Goal: Complete application form

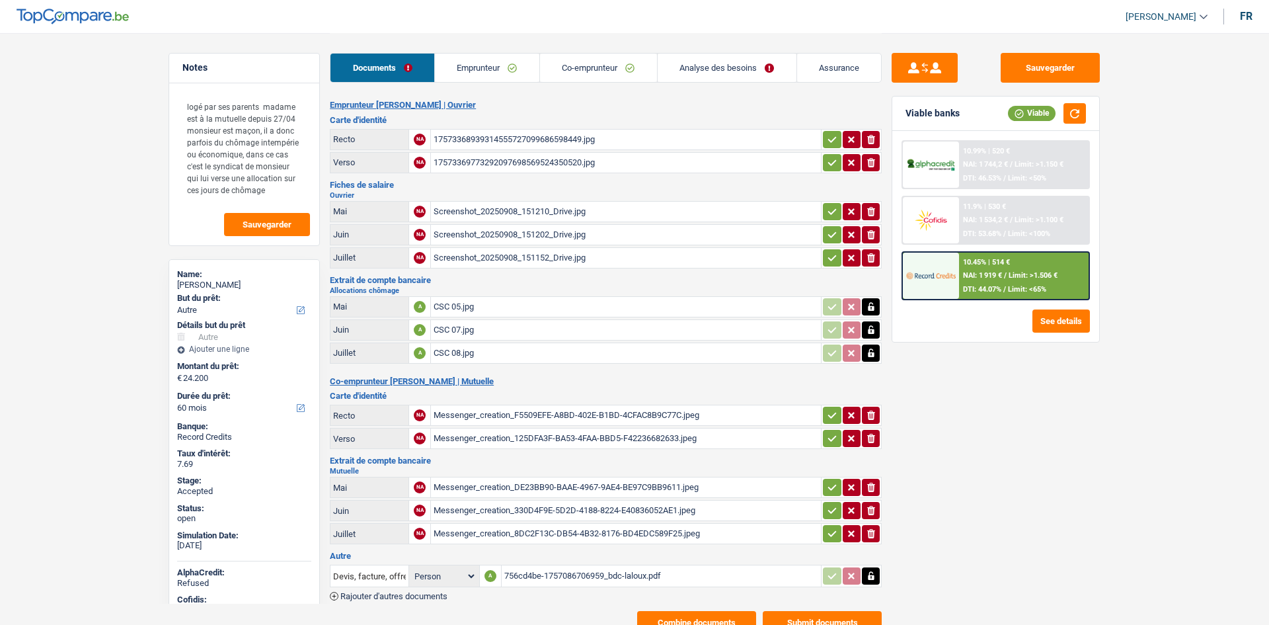
select select "other"
select select "60"
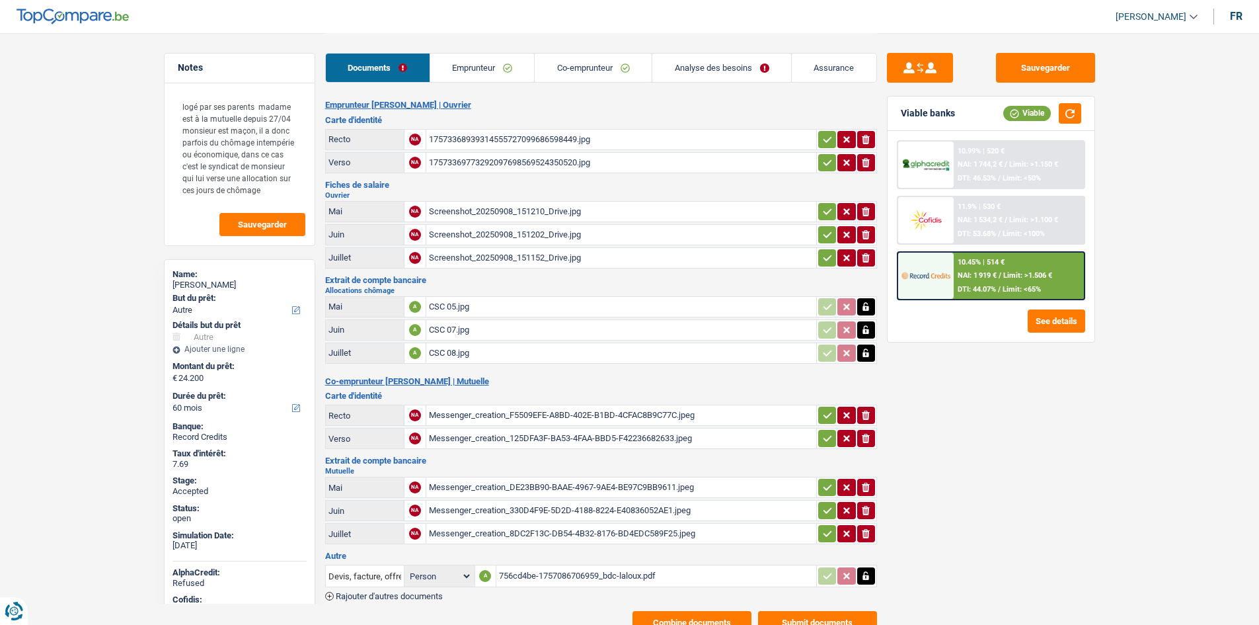
click at [485, 65] on link "Emprunteur" at bounding box center [482, 68] width 104 height 28
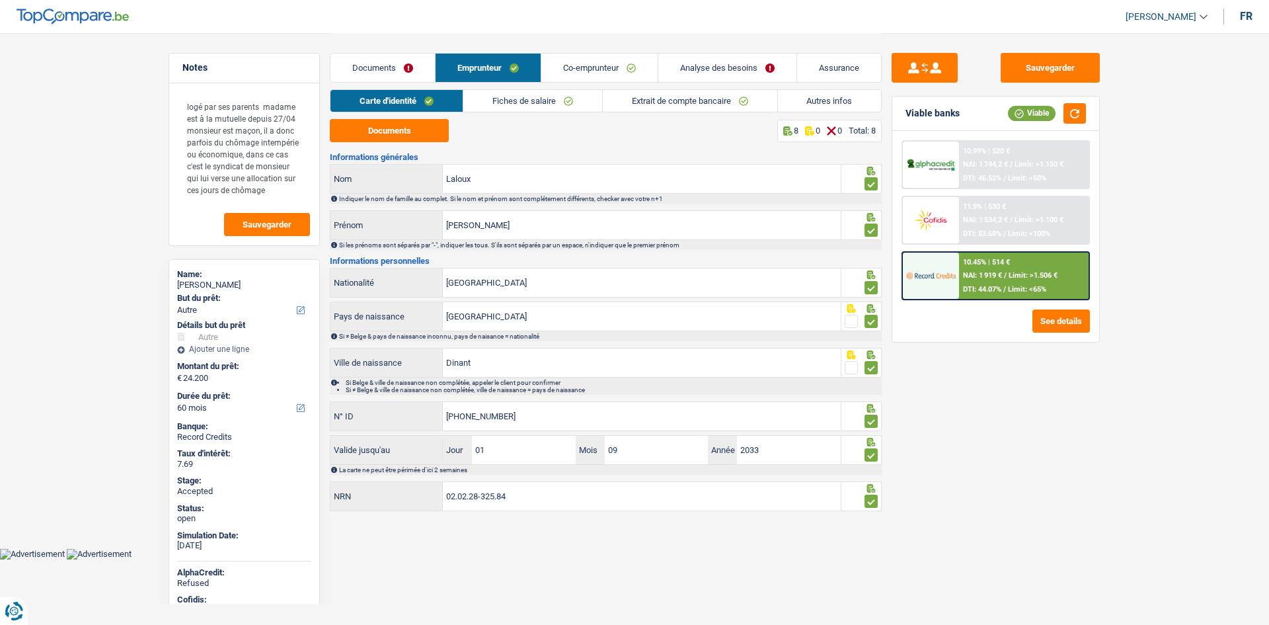
click at [520, 102] on link "Fiches de salaire" at bounding box center [532, 101] width 139 height 22
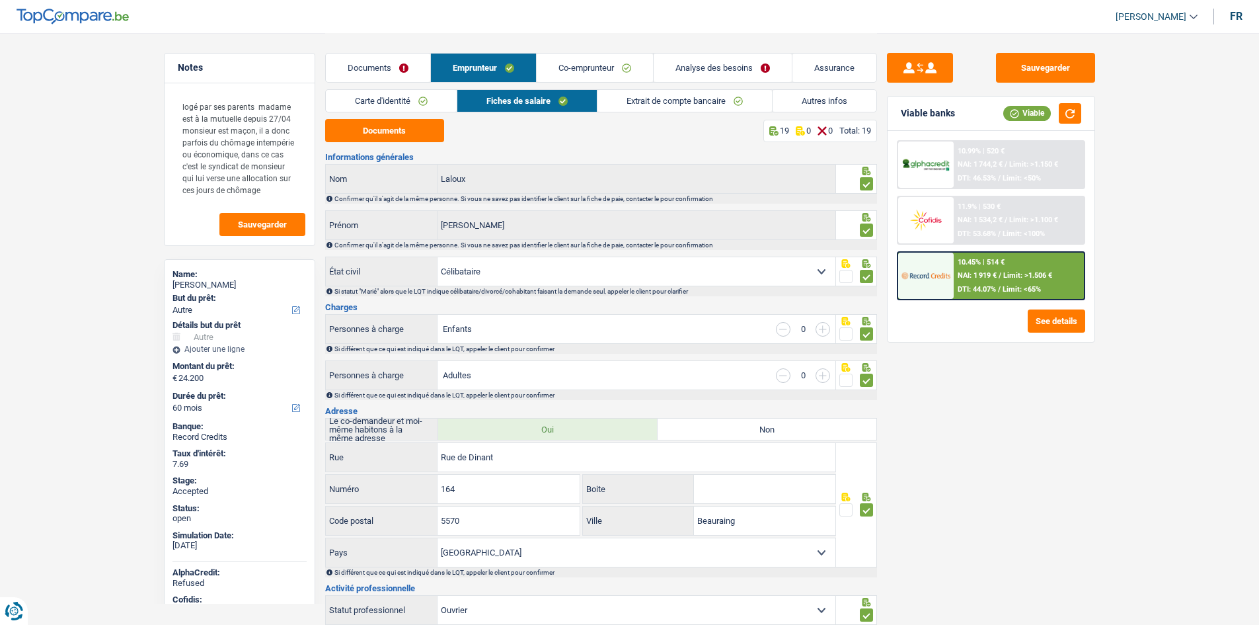
click at [642, 102] on link "Extrait de compte bancaire" at bounding box center [684, 101] width 174 height 22
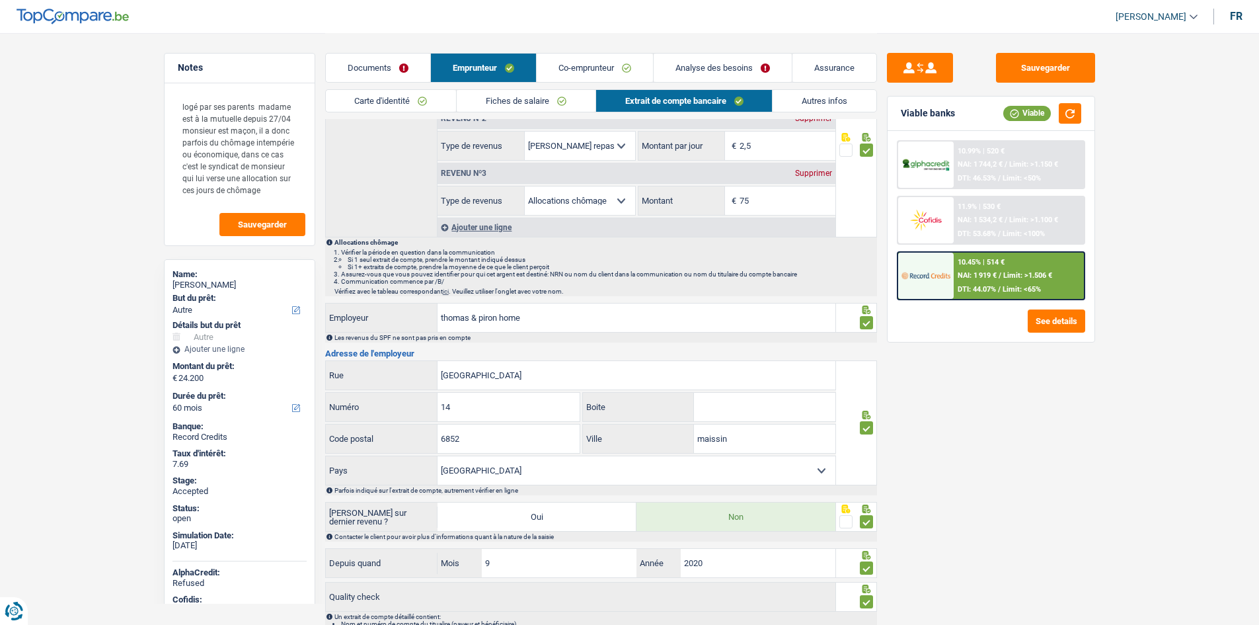
scroll to position [198, 0]
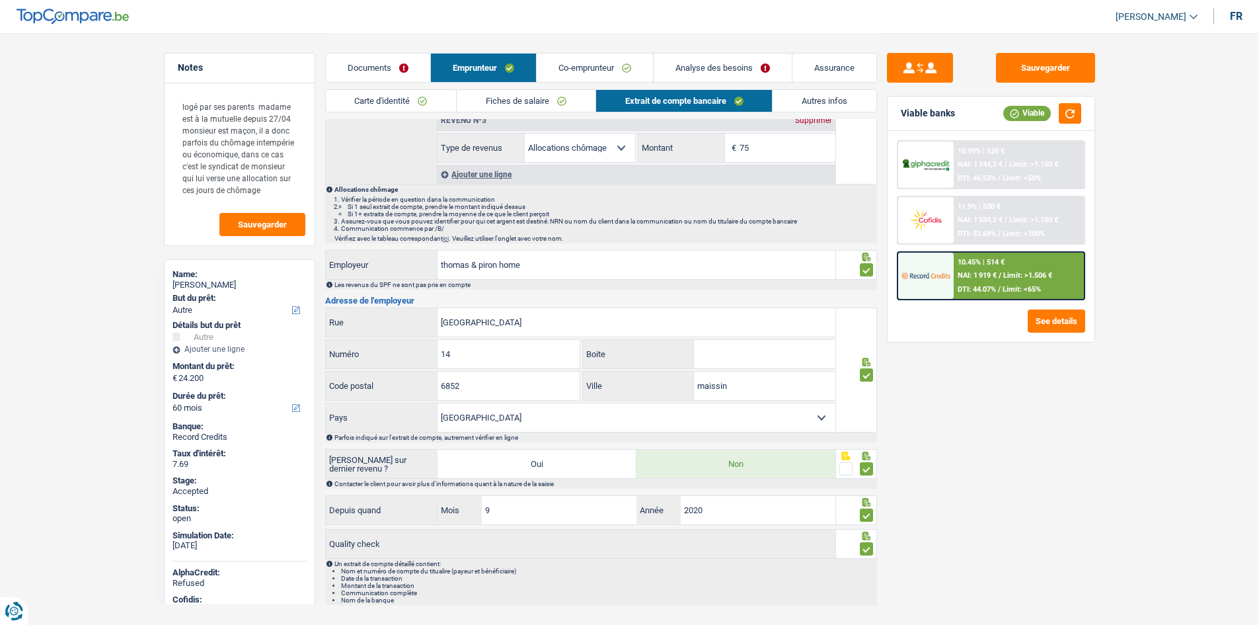
click at [420, 95] on link "Carte d'identité" at bounding box center [391, 101] width 131 height 22
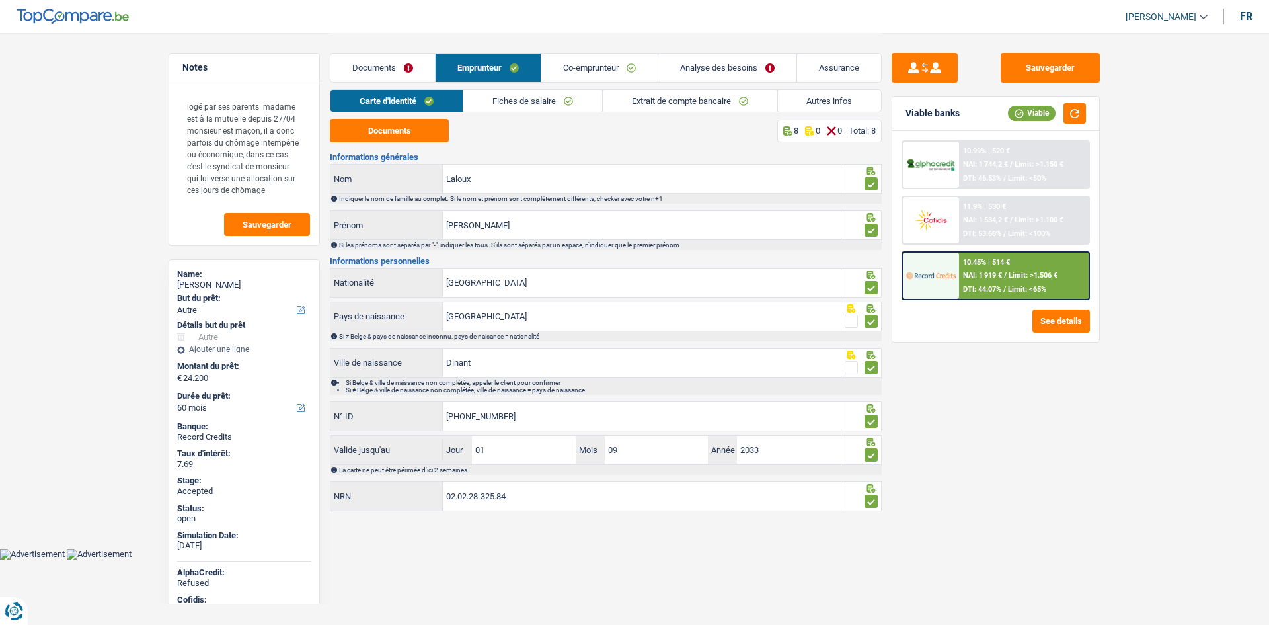
click at [812, 91] on link "Autres infos" at bounding box center [830, 101] width 104 height 22
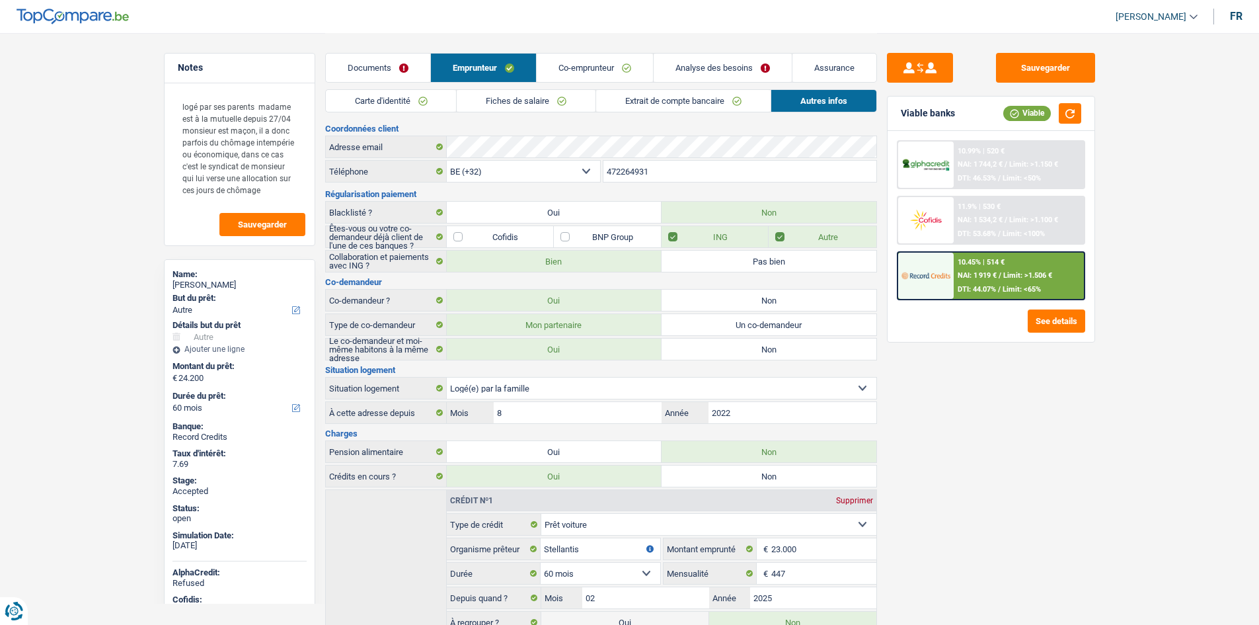
click at [562, 100] on link "Fiches de salaire" at bounding box center [526, 101] width 139 height 22
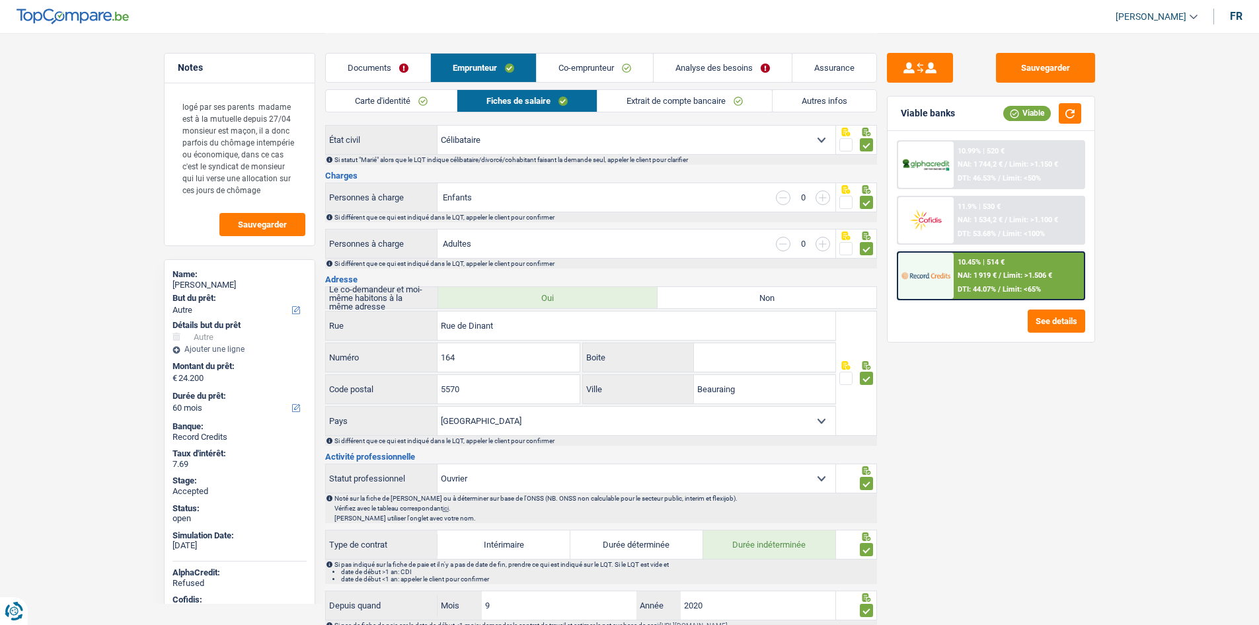
scroll to position [132, 0]
click at [576, 76] on link "Co-emprunteur" at bounding box center [595, 68] width 116 height 28
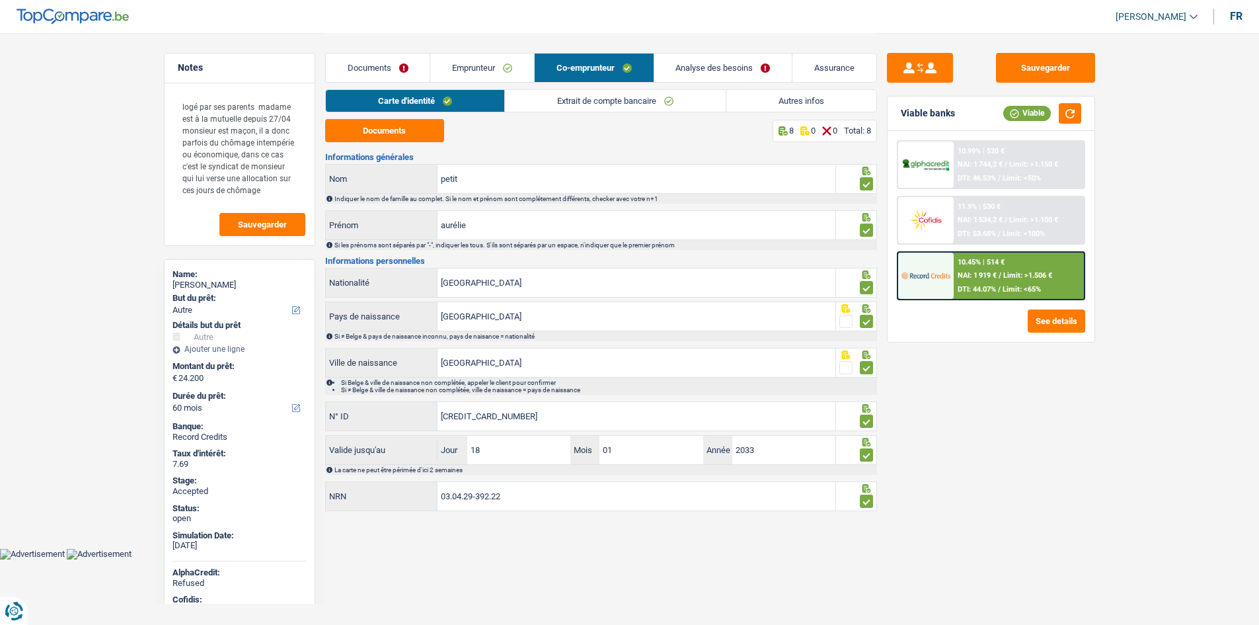
scroll to position [0, 0]
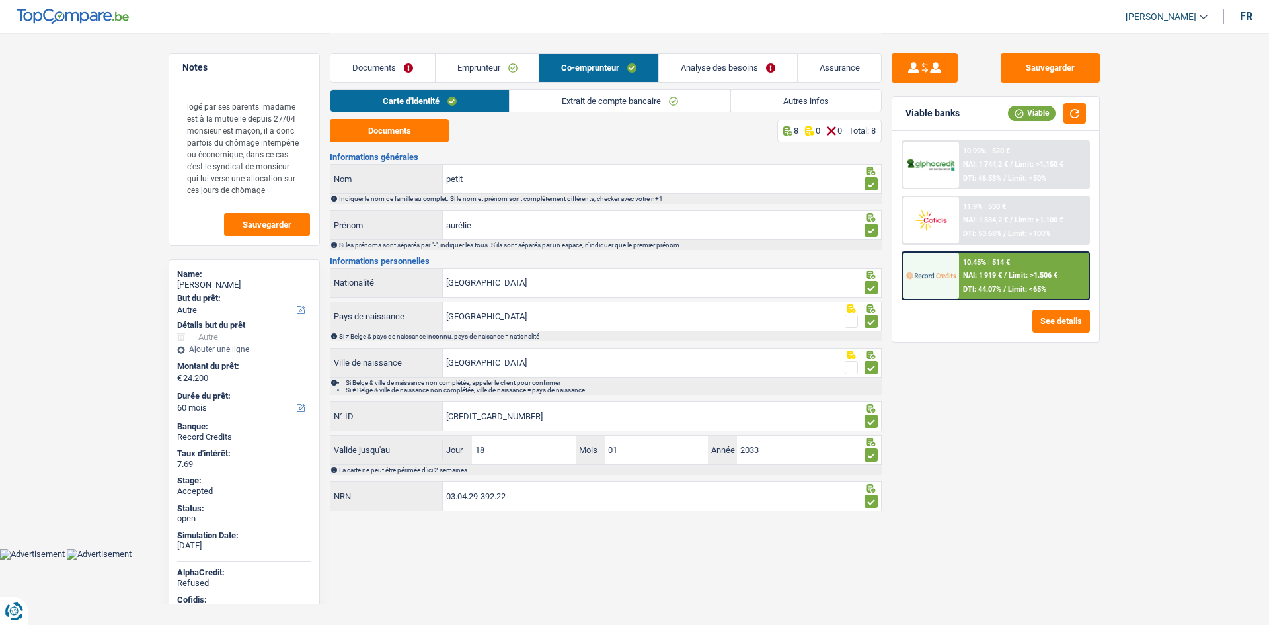
click at [586, 101] on link "Extrait de compte bancaire" at bounding box center [620, 101] width 221 height 22
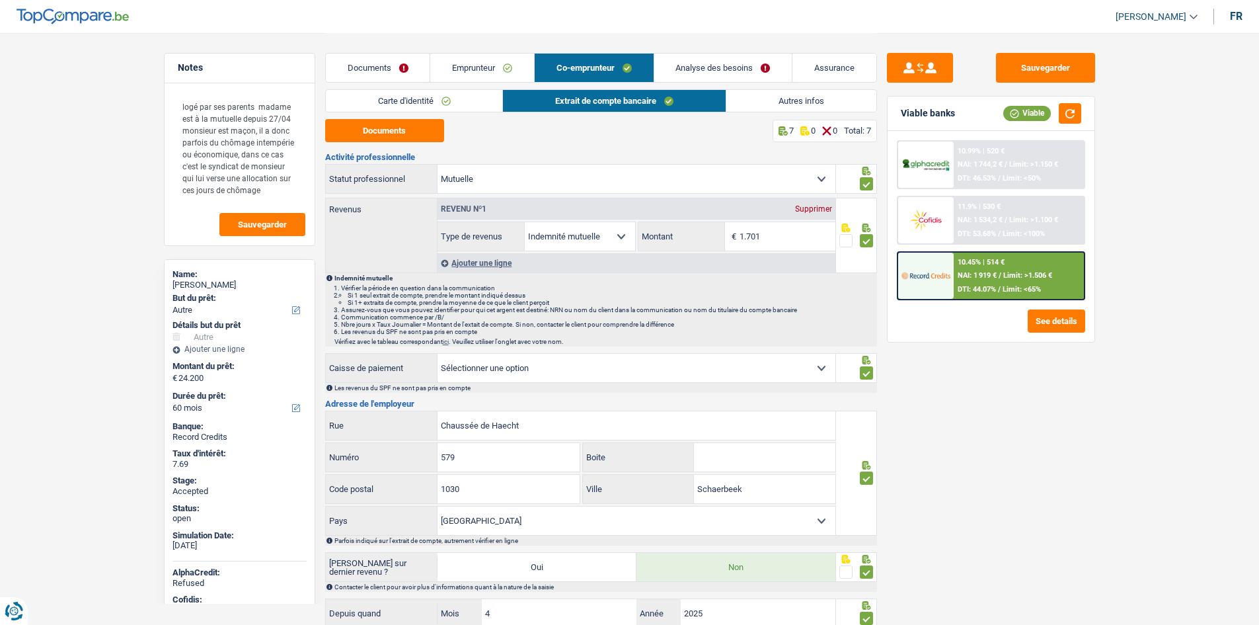
click at [797, 98] on link "Autres infos" at bounding box center [801, 101] width 150 height 22
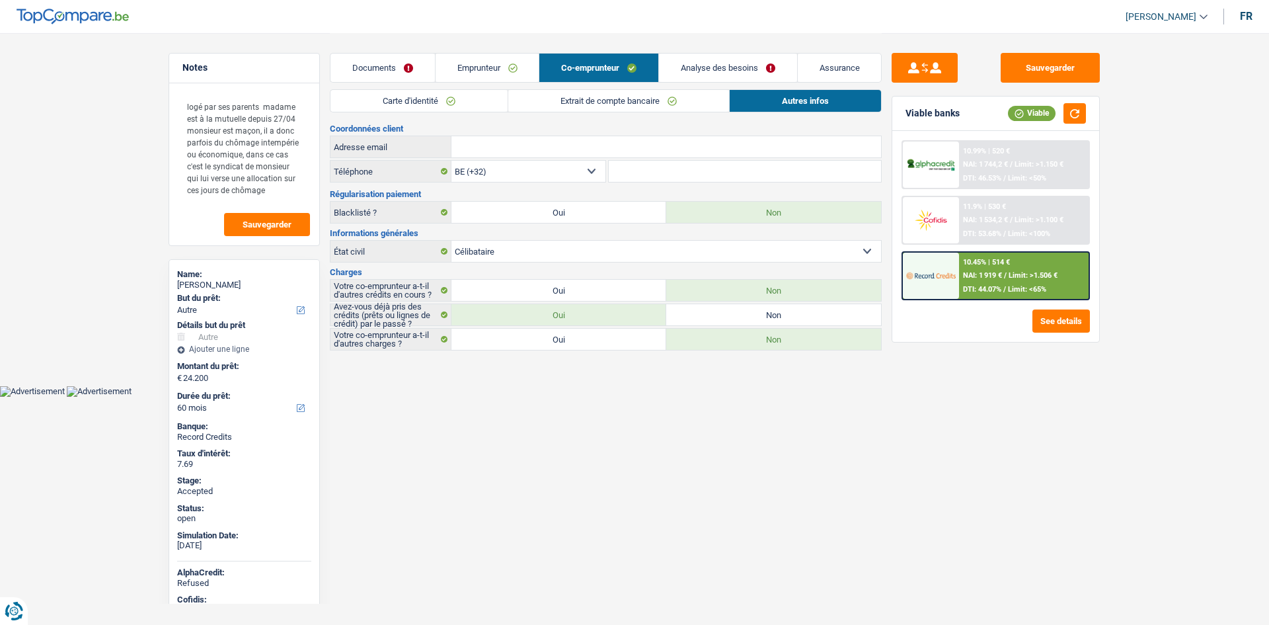
click at [480, 99] on link "Carte d'identité" at bounding box center [418, 101] width 177 height 22
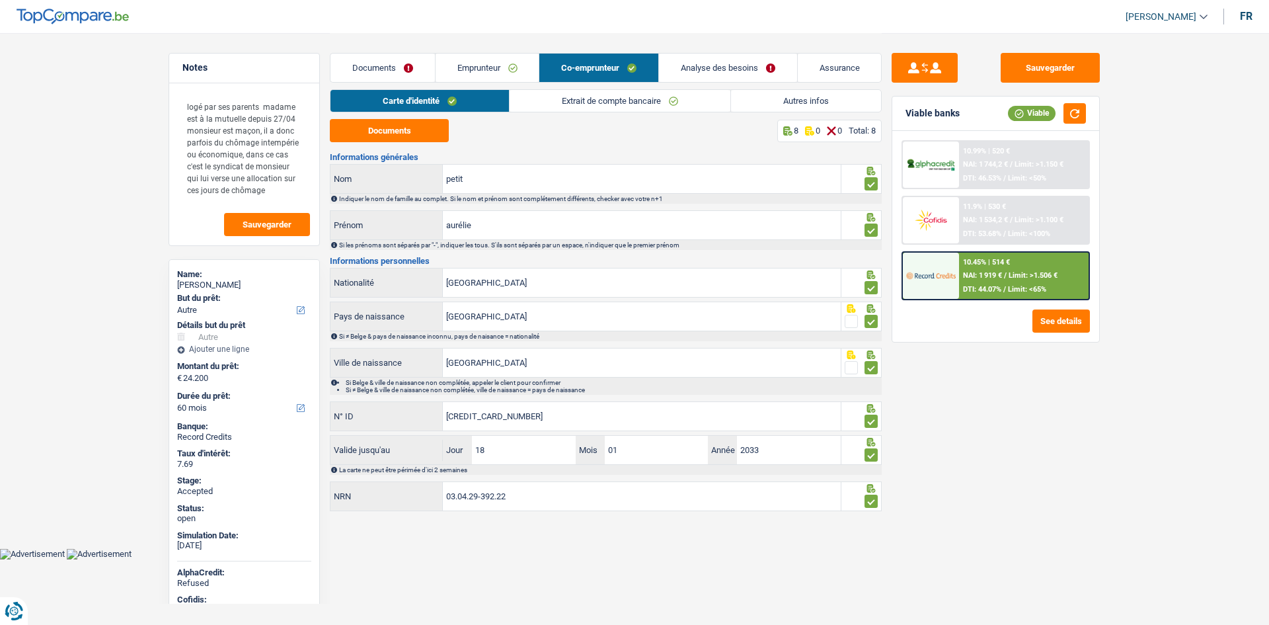
click at [761, 98] on link "Autres infos" at bounding box center [806, 101] width 150 height 22
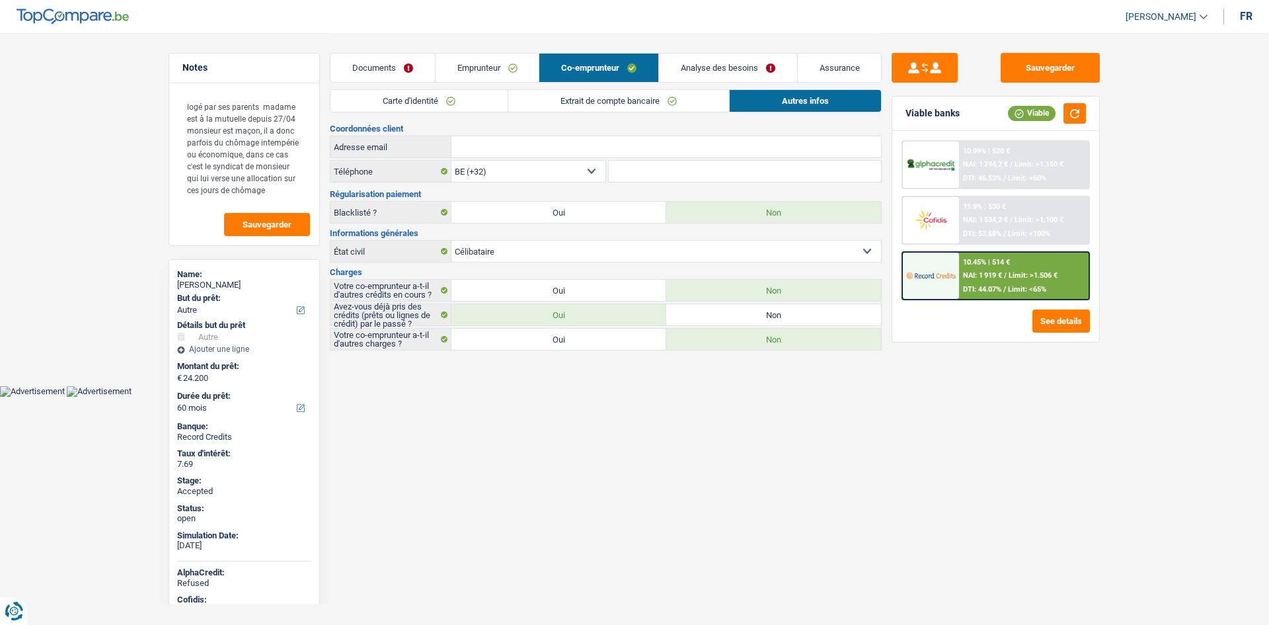
click at [519, 53] on li "Emprunteur" at bounding box center [487, 68] width 104 height 30
drag, startPoint x: 514, startPoint y: 71, endPoint x: 672, endPoint y: 89, distance: 159.0
click at [514, 71] on link "Emprunteur" at bounding box center [488, 68] width 104 height 28
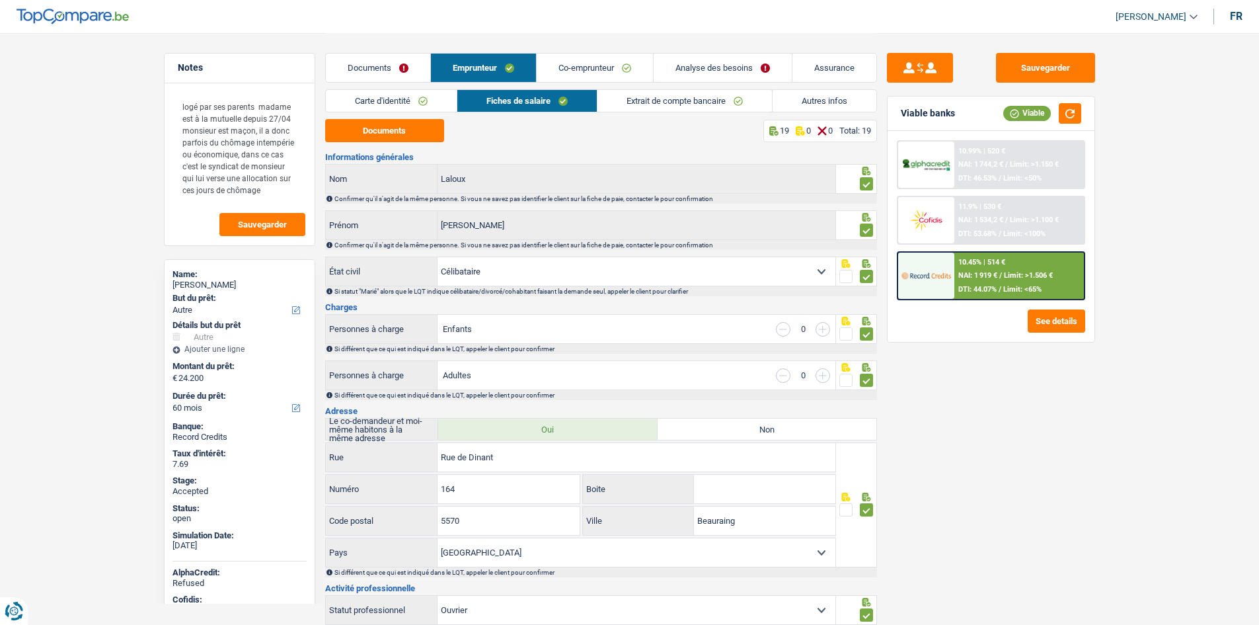
click at [829, 102] on link "Autres infos" at bounding box center [825, 101] width 104 height 22
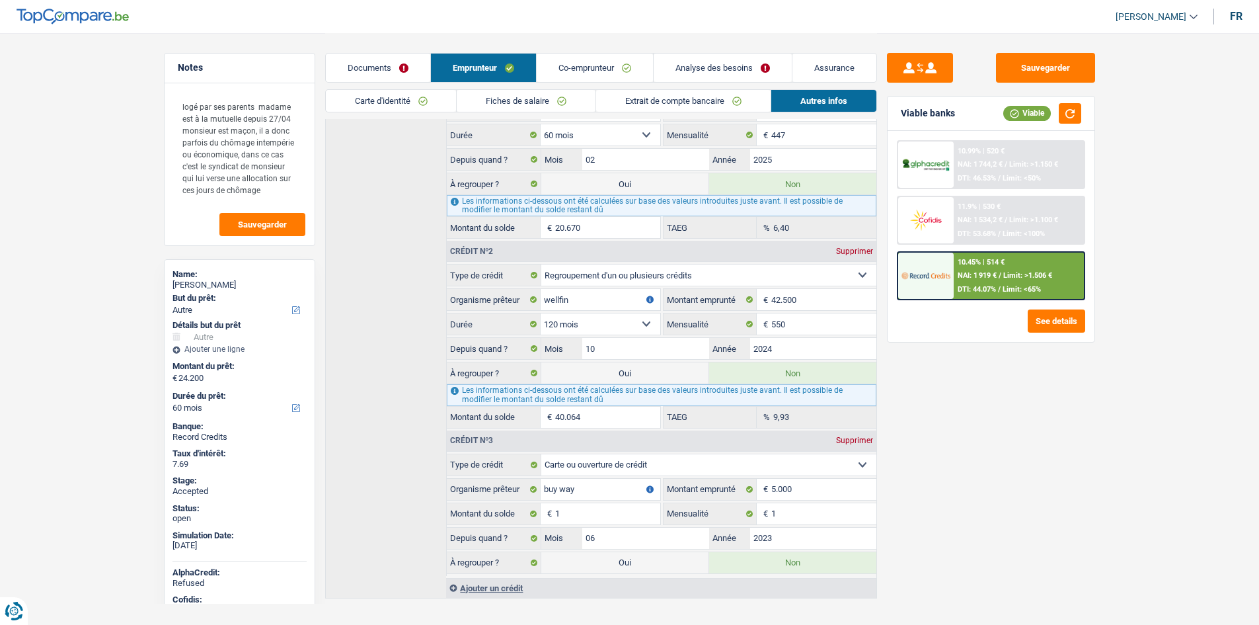
scroll to position [457, 0]
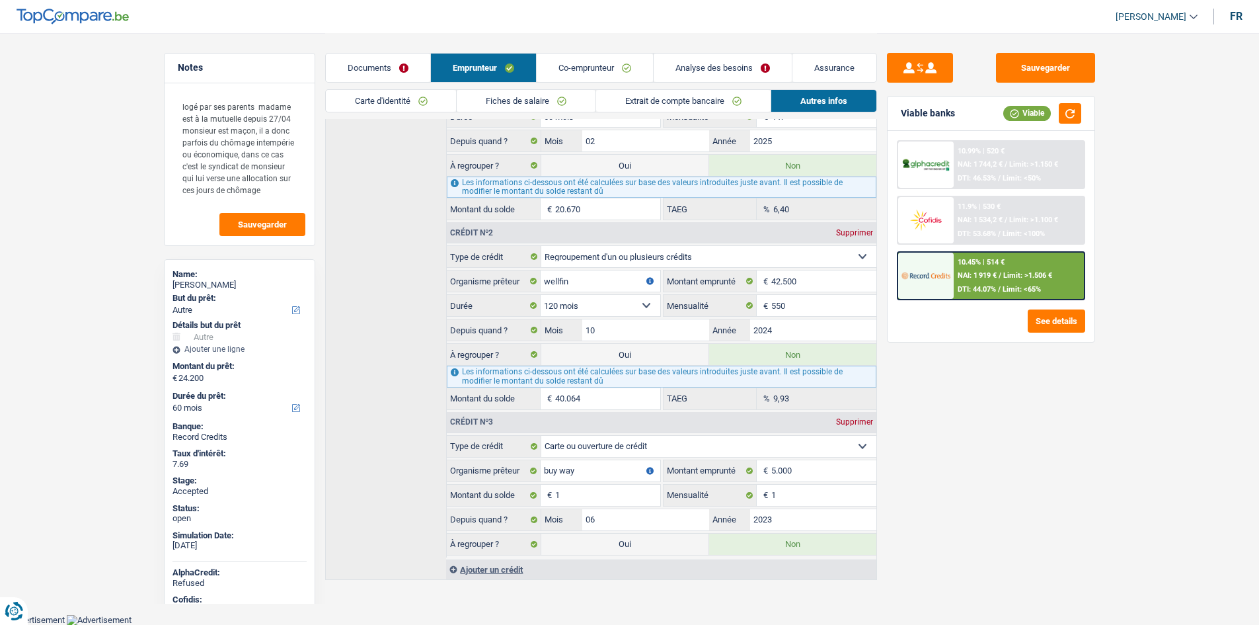
click at [999, 470] on div "Sauvegarder Viable banks Viable 10.99% | 520 € NAI: 1 744,2 € / Limit: >1.150 €…" at bounding box center [991, 328] width 228 height 551
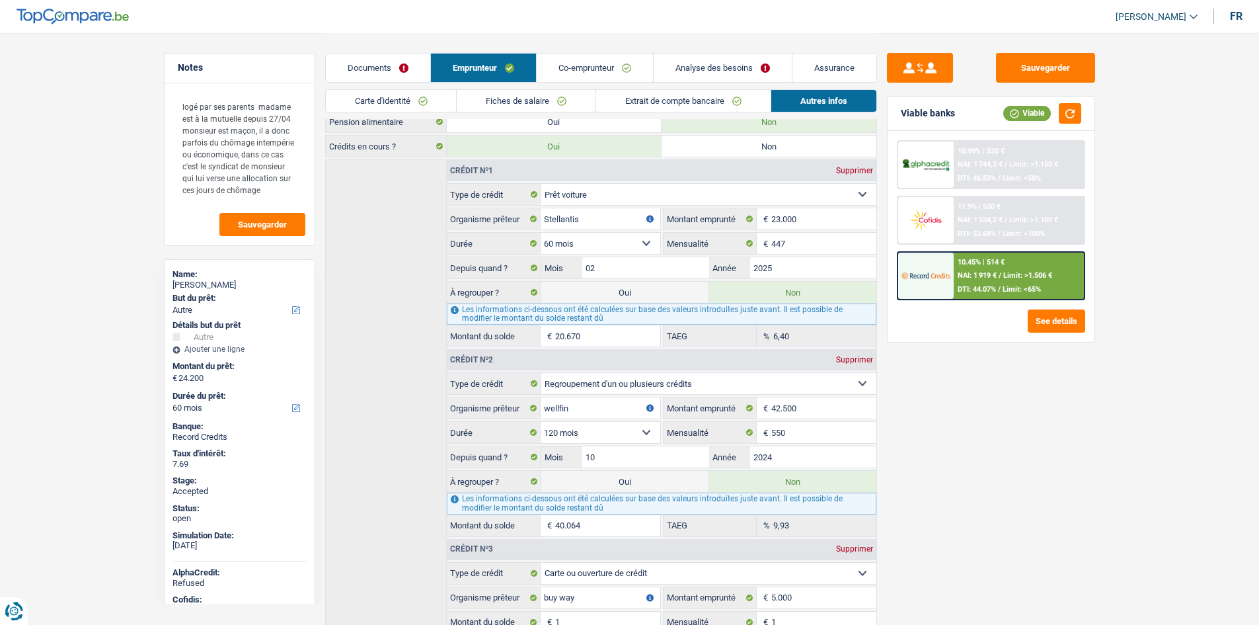
scroll to position [324, 0]
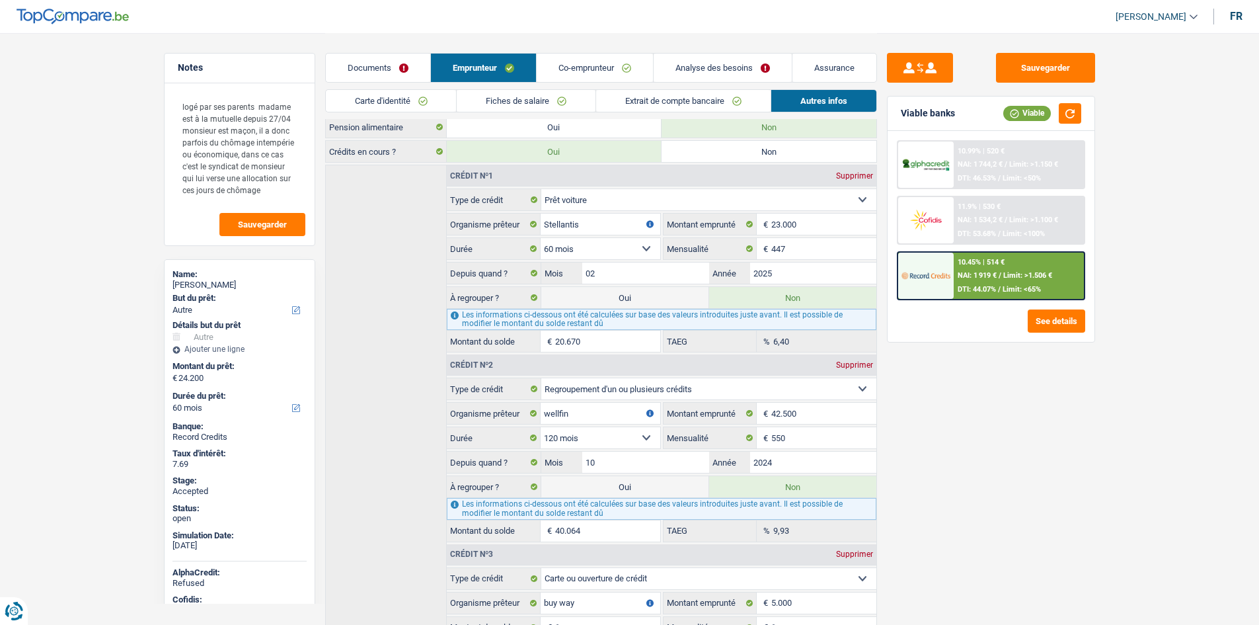
click at [997, 271] on span "NAI: 1 919 €" at bounding box center [977, 275] width 39 height 9
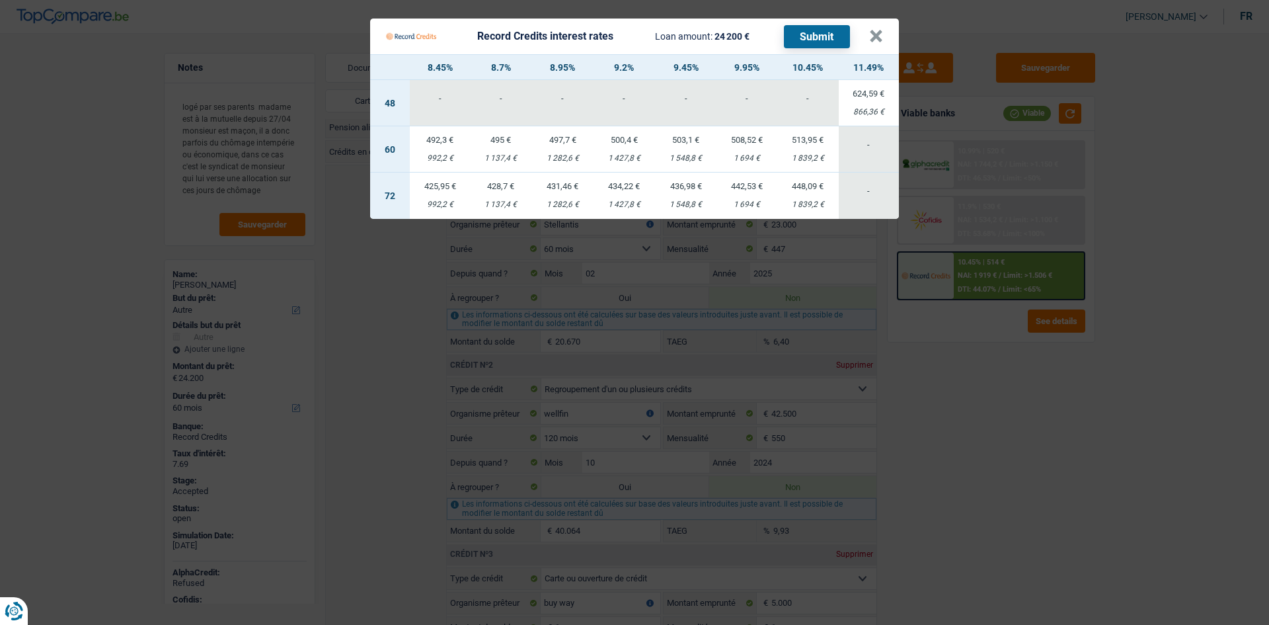
click at [1026, 418] on Credits "Record Credits interest rates Loan amount: 24 200 € Submit × 8.45% 8.7% 8.95% 9…" at bounding box center [634, 312] width 1269 height 625
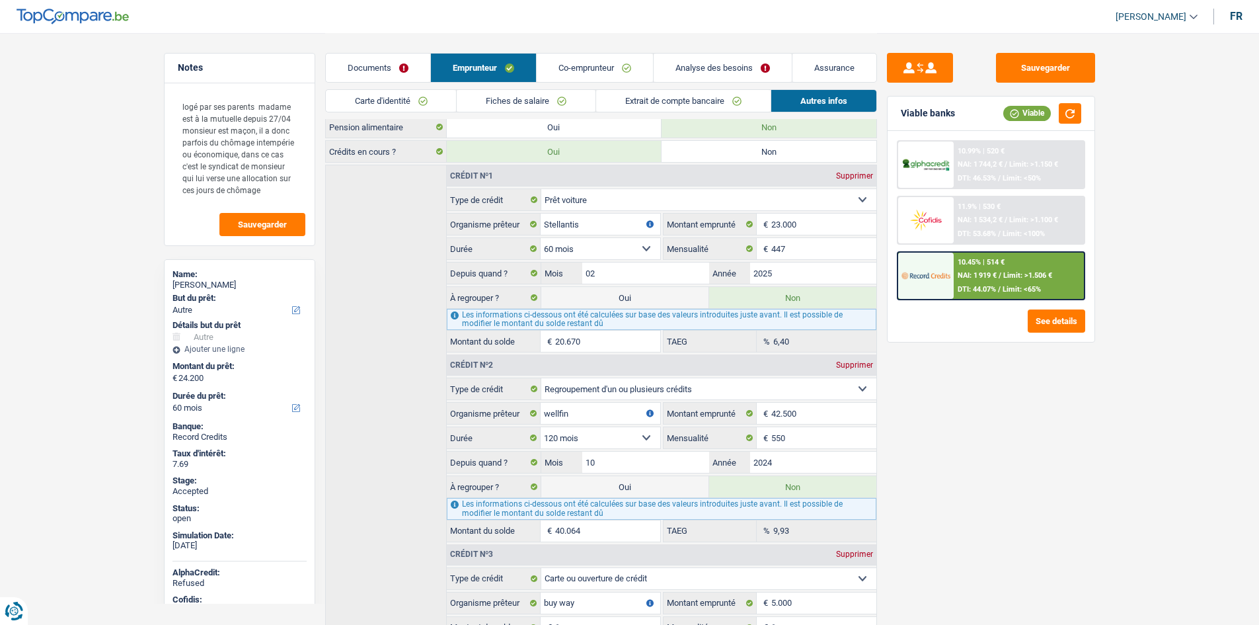
click at [964, 410] on div "Sauvegarder Viable banks Viable 10.99% | 520 € NAI: 1 744,2 € / Limit: >1.150 €…" at bounding box center [991, 328] width 228 height 551
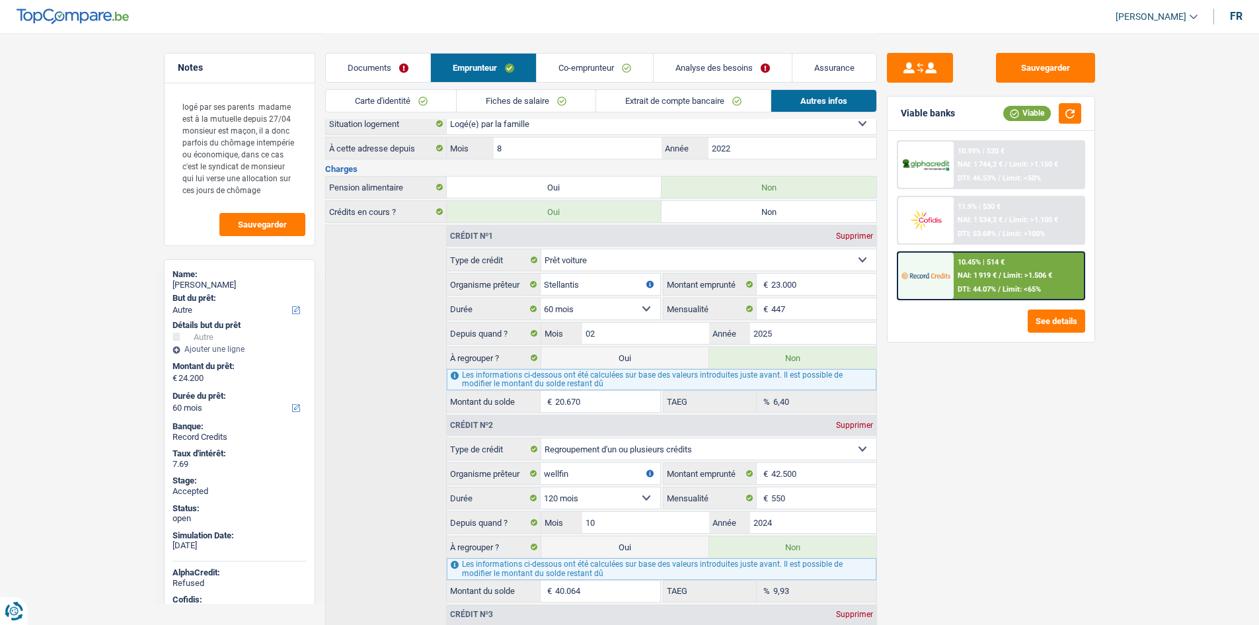
scroll to position [258, 0]
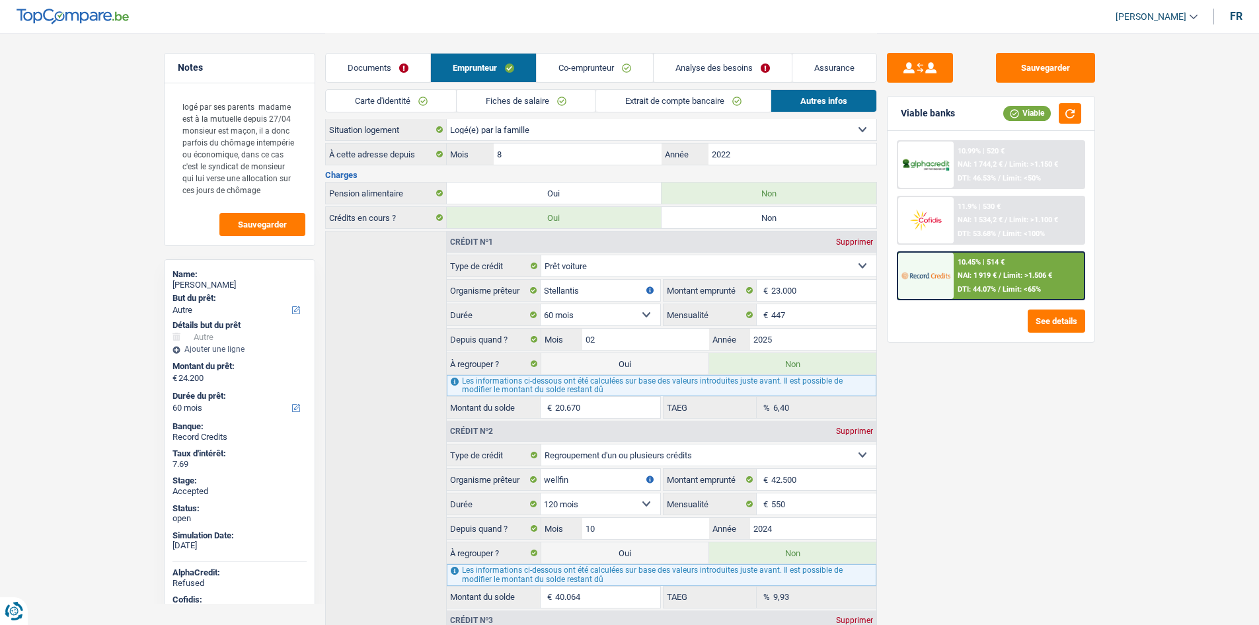
click at [1144, 332] on main "Notes logé par ses parents madame est à la mutuelle depuis 27/04 monsieur est m…" at bounding box center [629, 277] width 1259 height 1071
click at [1172, 218] on main "Notes logé par ses parents madame est à la mutuelle depuis 27/04 monsieur est m…" at bounding box center [629, 277] width 1259 height 1071
click at [572, 98] on link "Fiches de salaire" at bounding box center [526, 101] width 139 height 22
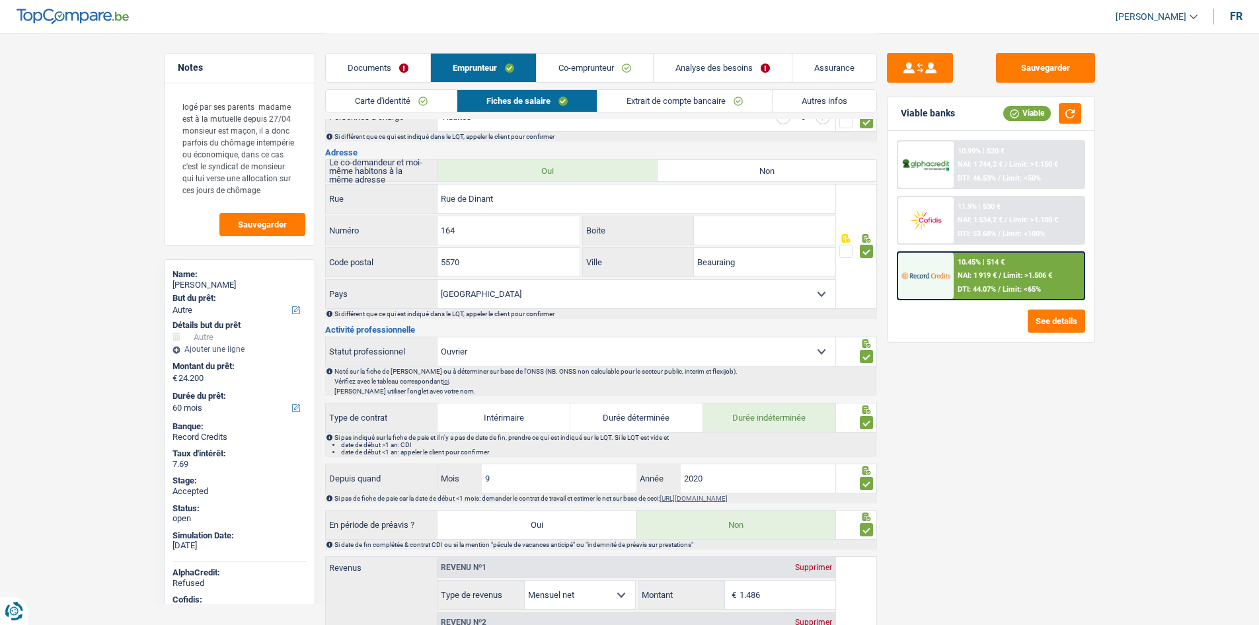
click at [806, 101] on link "Autres infos" at bounding box center [825, 101] width 104 height 22
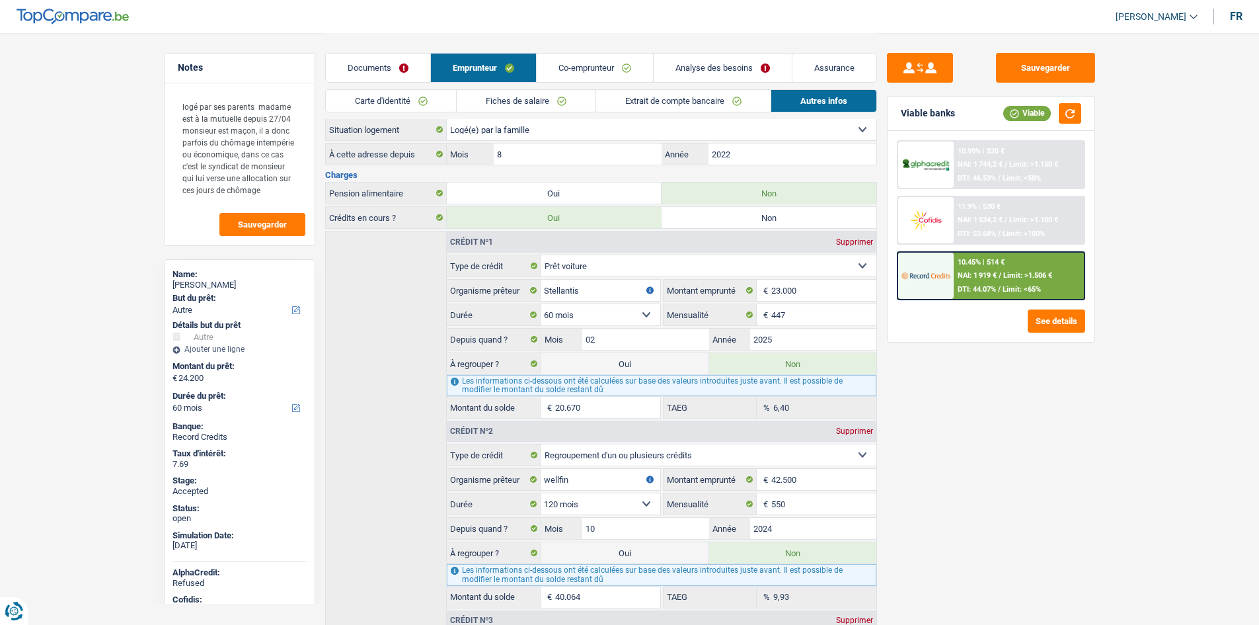
click at [613, 65] on link "Co-emprunteur" at bounding box center [595, 68] width 116 height 28
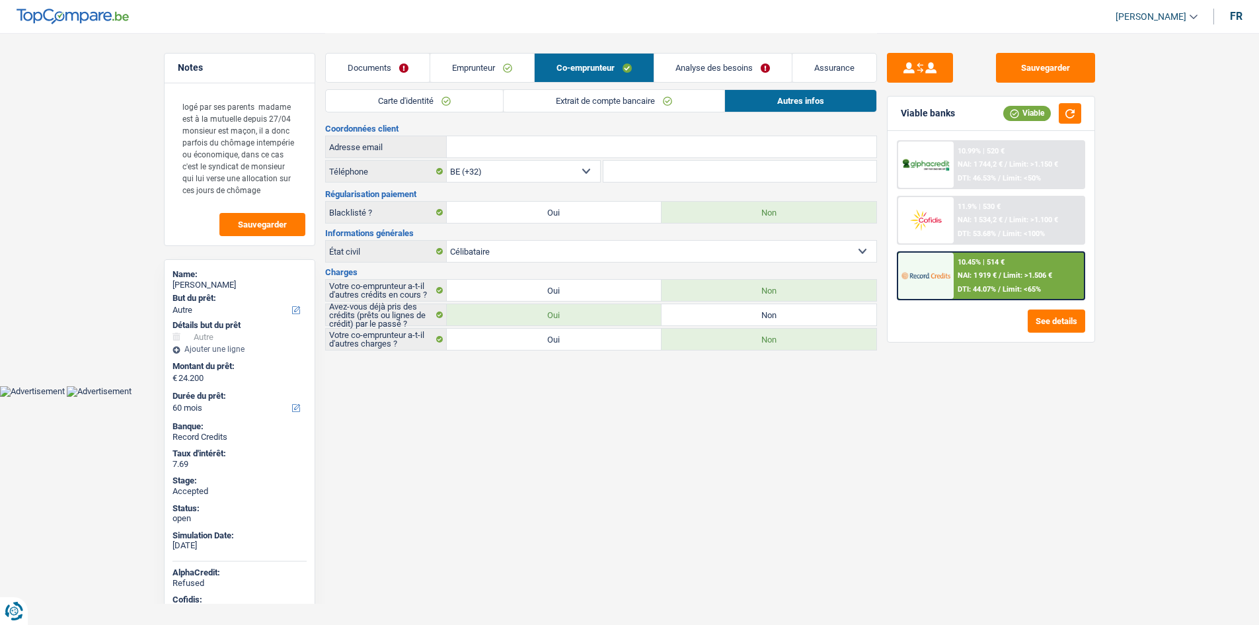
scroll to position [0, 0]
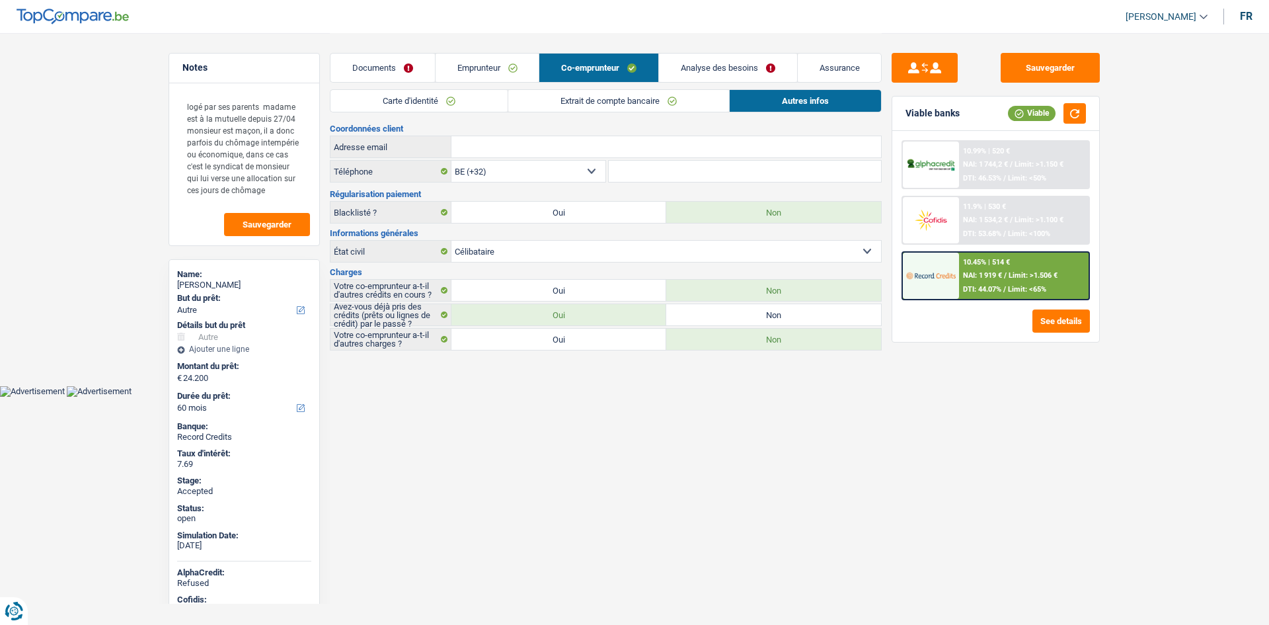
click at [491, 93] on link "Carte d'identité" at bounding box center [418, 101] width 177 height 22
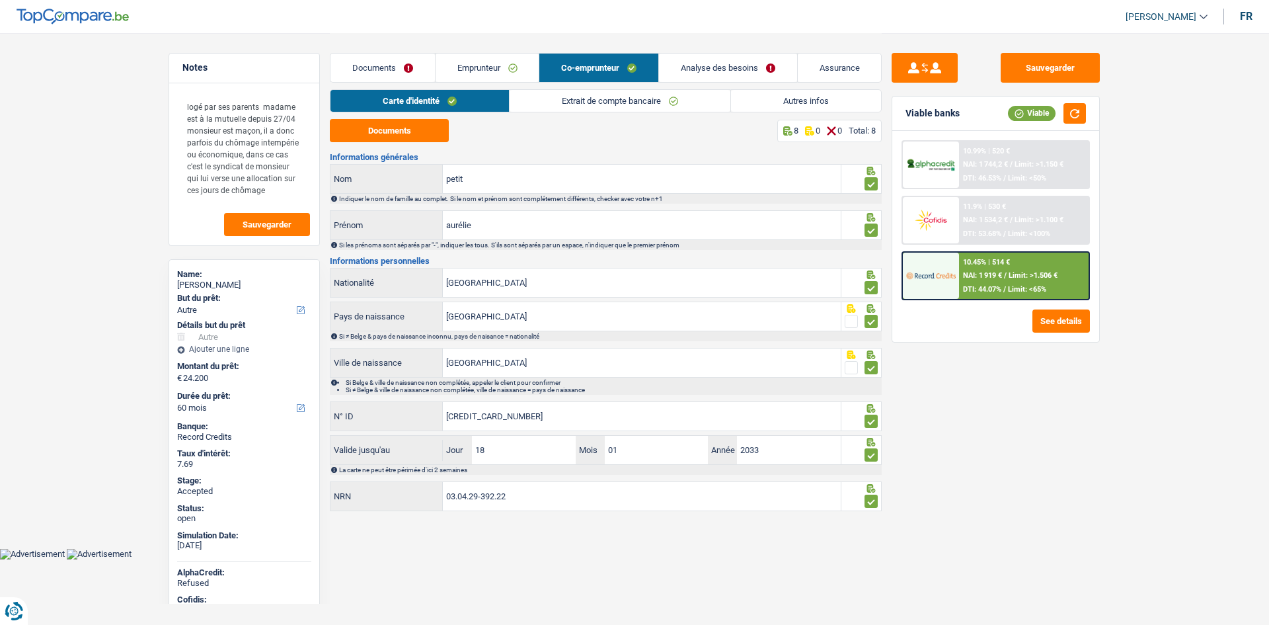
click at [584, 94] on link "Extrait de compte bancaire" at bounding box center [620, 101] width 221 height 22
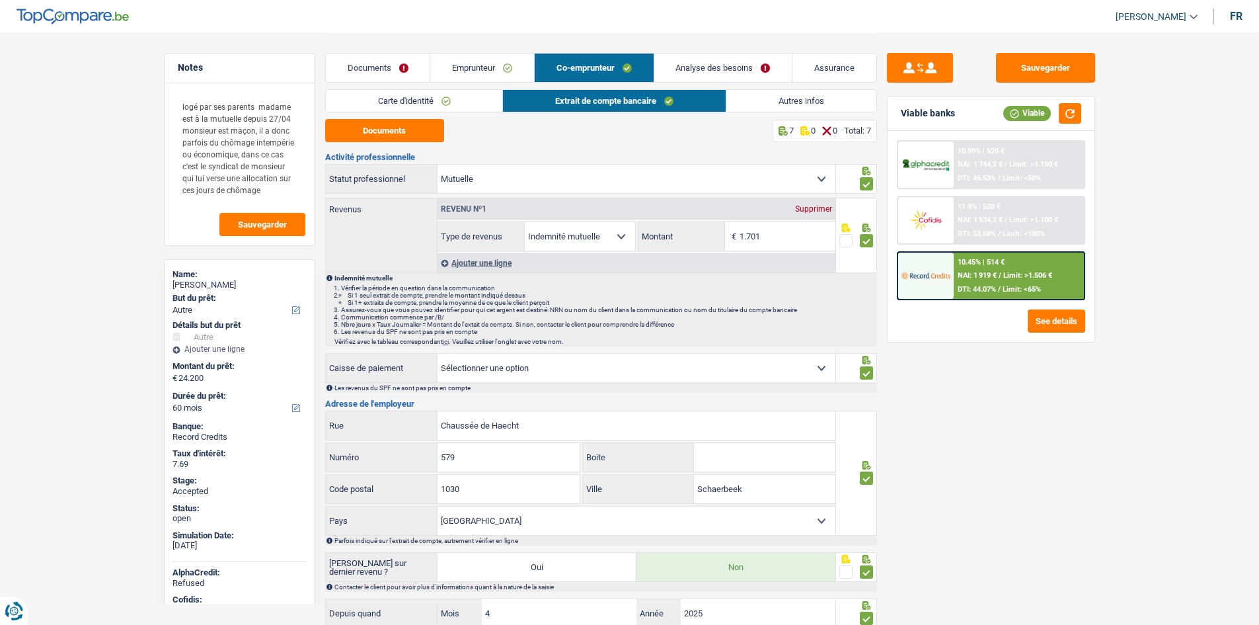
click at [786, 102] on link "Autres infos" at bounding box center [801, 101] width 150 height 22
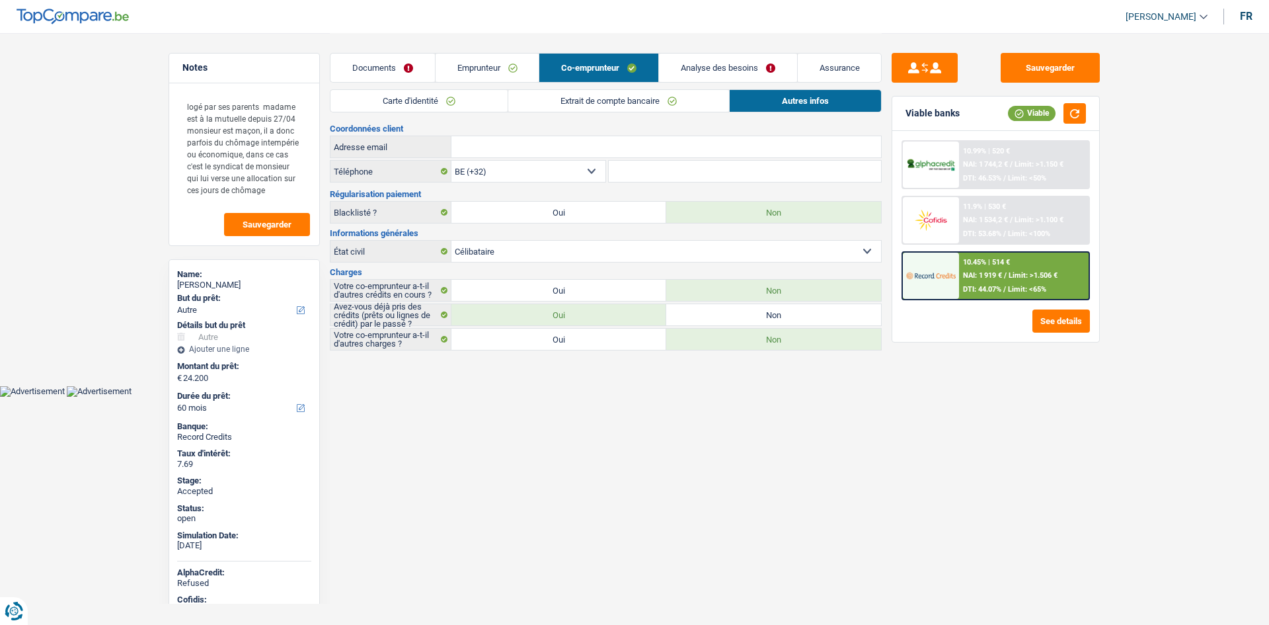
click at [705, 96] on link "Extrait de compte bancaire" at bounding box center [618, 101] width 221 height 22
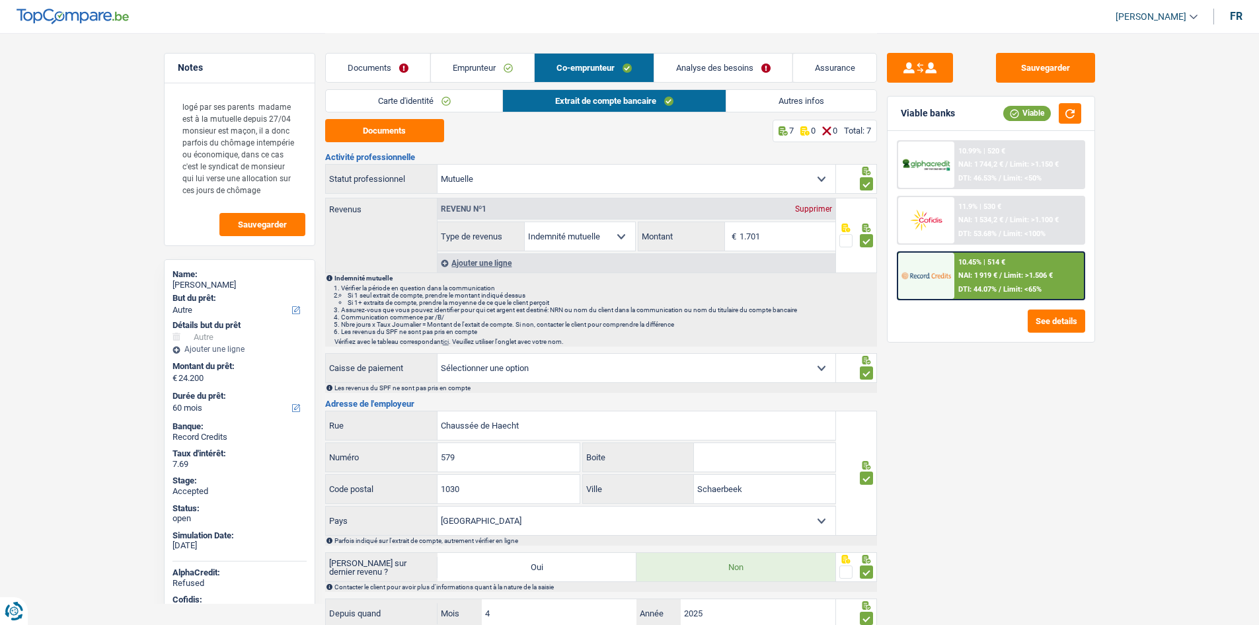
click at [478, 52] on div "Documents Emprunteur Co-emprunteur Analyse des besoins Assurance" at bounding box center [601, 61] width 552 height 56
click at [490, 63] on link "Emprunteur" at bounding box center [482, 68] width 104 height 28
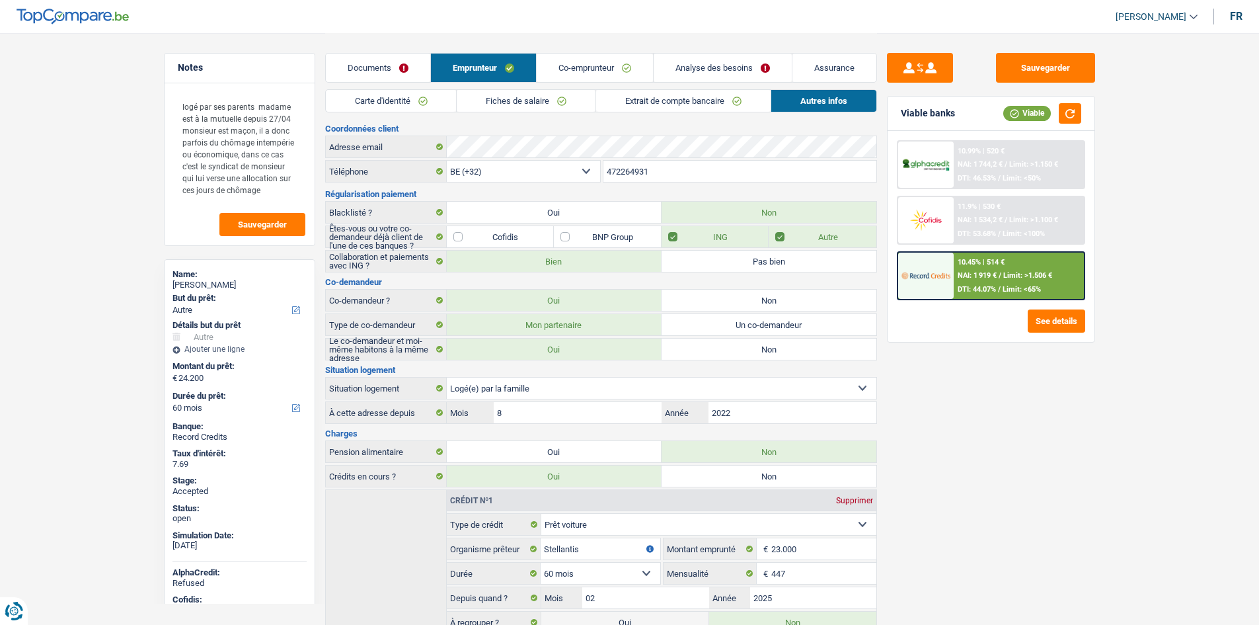
click at [430, 101] on link "Carte d'identité" at bounding box center [391, 101] width 131 height 22
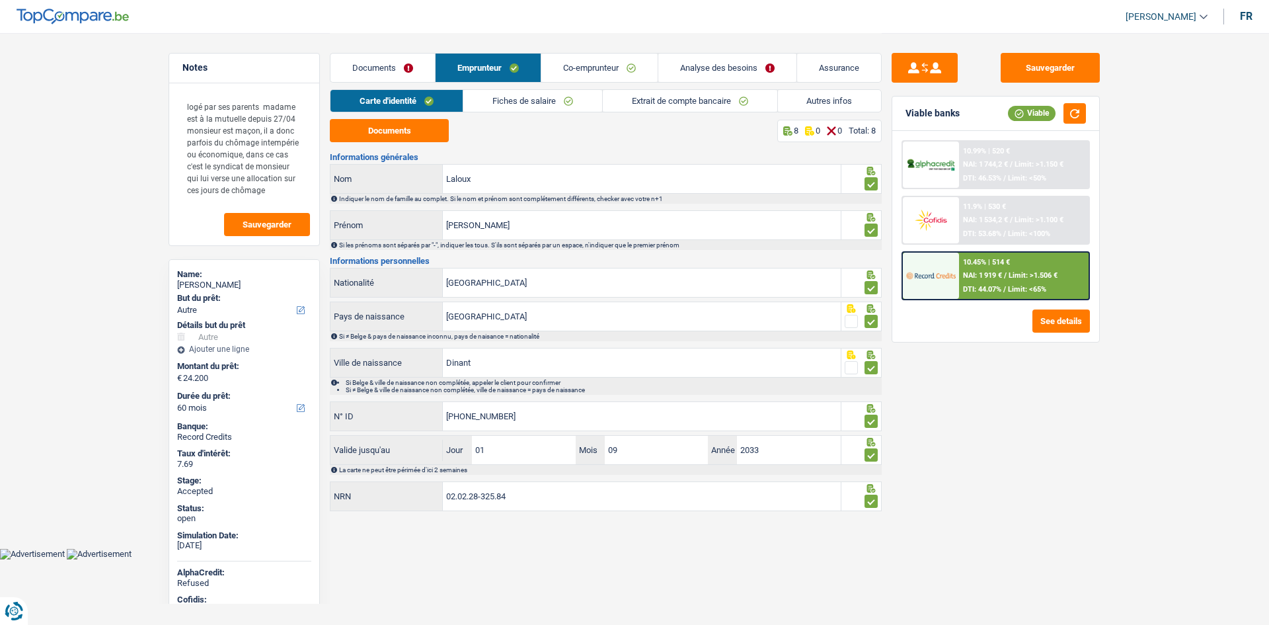
click at [521, 110] on link "Fiches de salaire" at bounding box center [532, 101] width 139 height 22
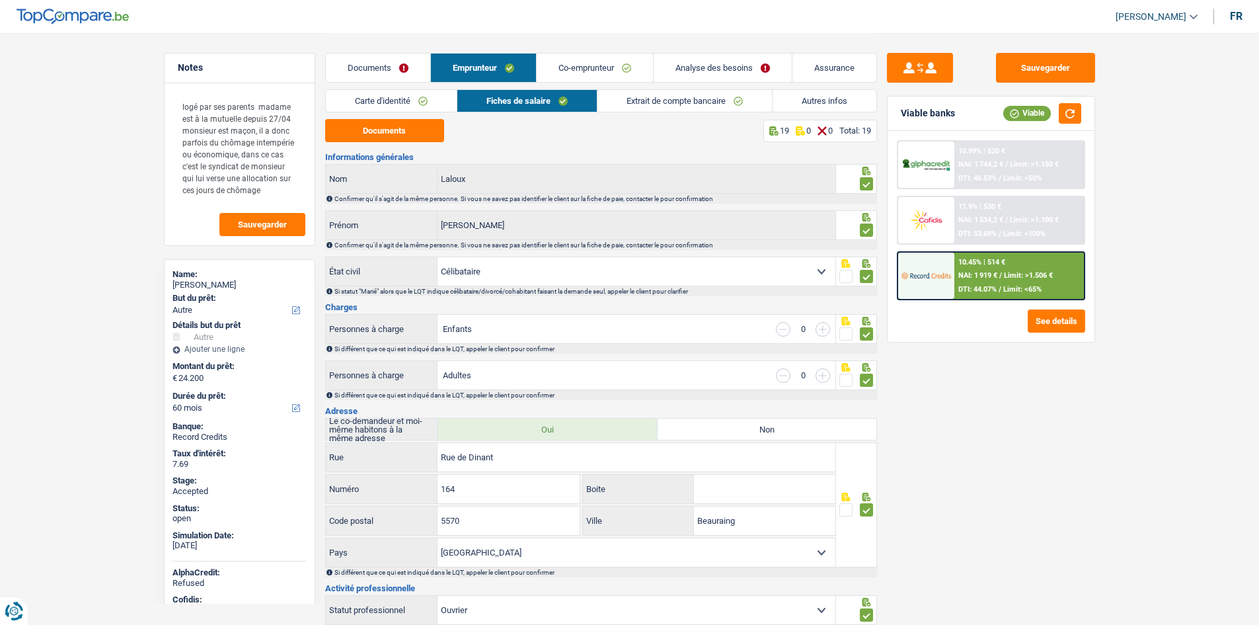
click at [639, 102] on link "Extrait de compte bancaire" at bounding box center [684, 101] width 174 height 22
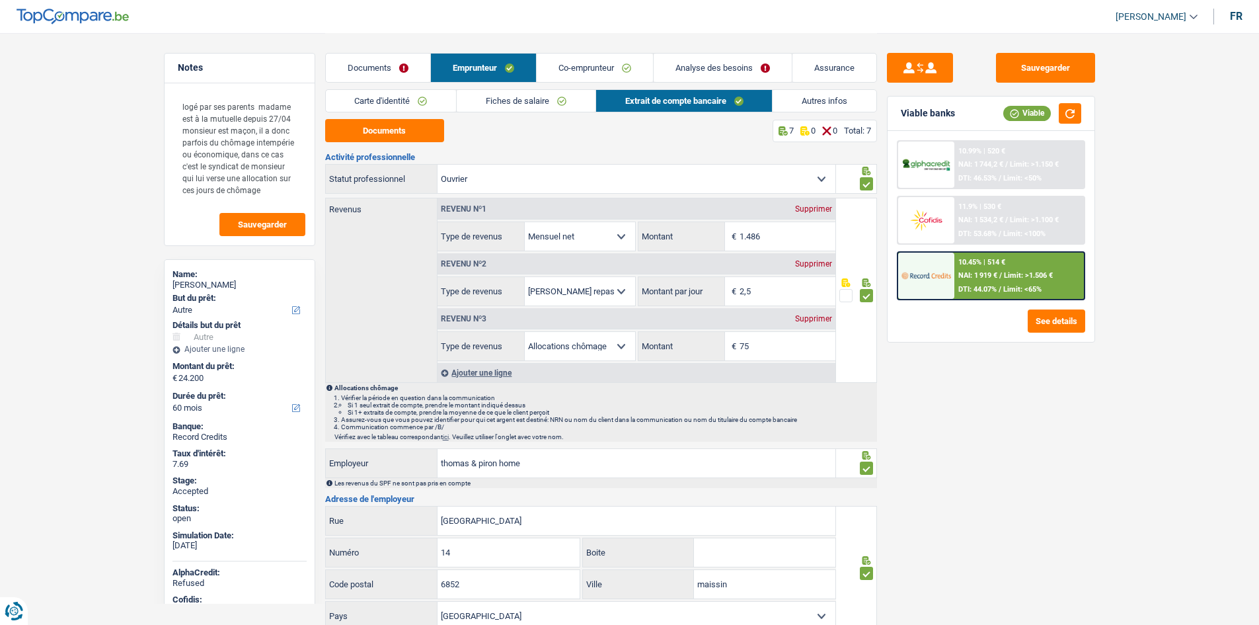
click at [999, 449] on div "Sauvegarder Viable banks Viable 10.99% | 520 € NAI: 1 744,2 € / Limit: >1.150 €…" at bounding box center [991, 328] width 228 height 551
click at [811, 107] on link "Autres infos" at bounding box center [825, 101] width 104 height 22
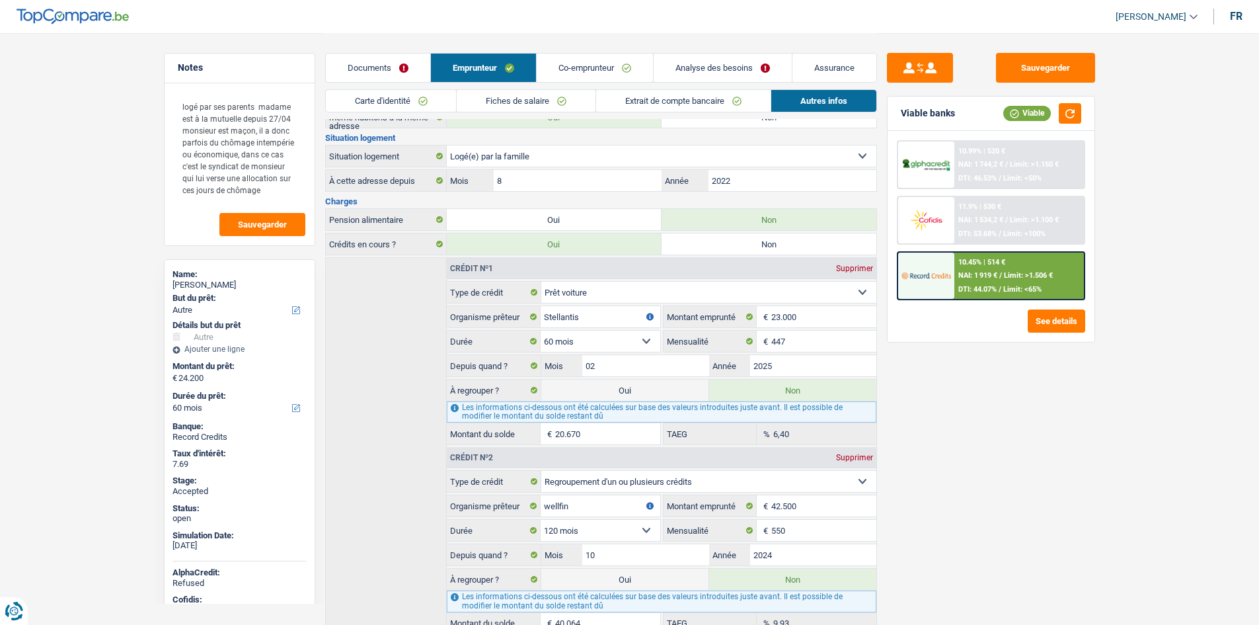
scroll to position [330, 0]
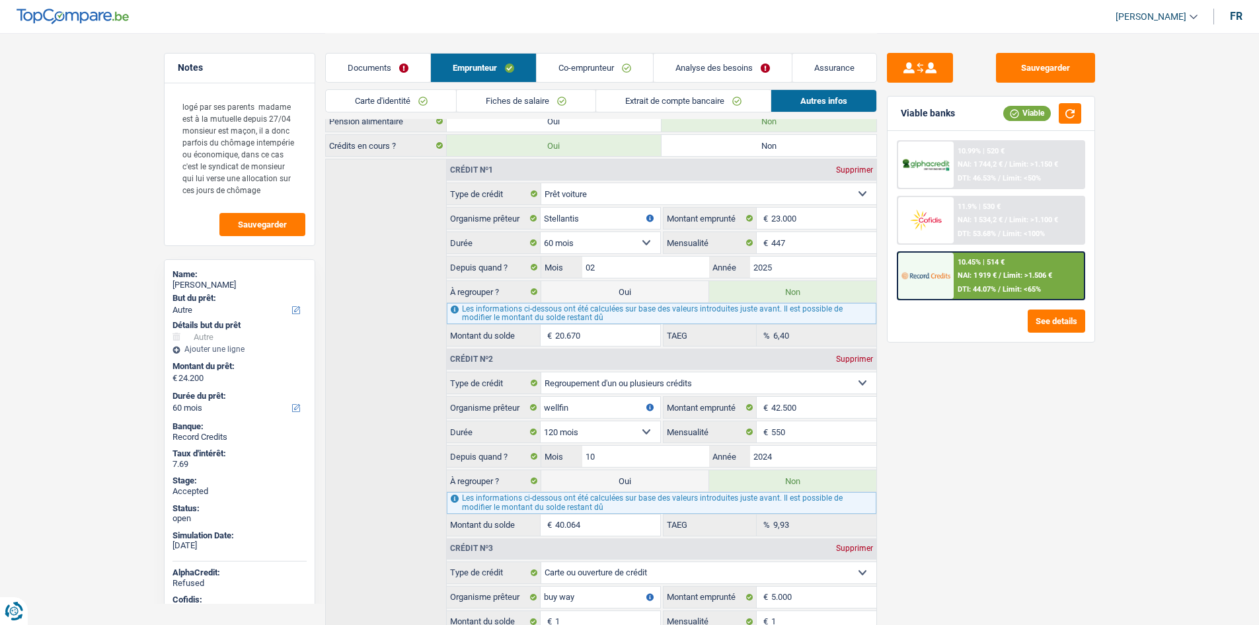
click at [584, 65] on link "Co-emprunteur" at bounding box center [595, 68] width 116 height 28
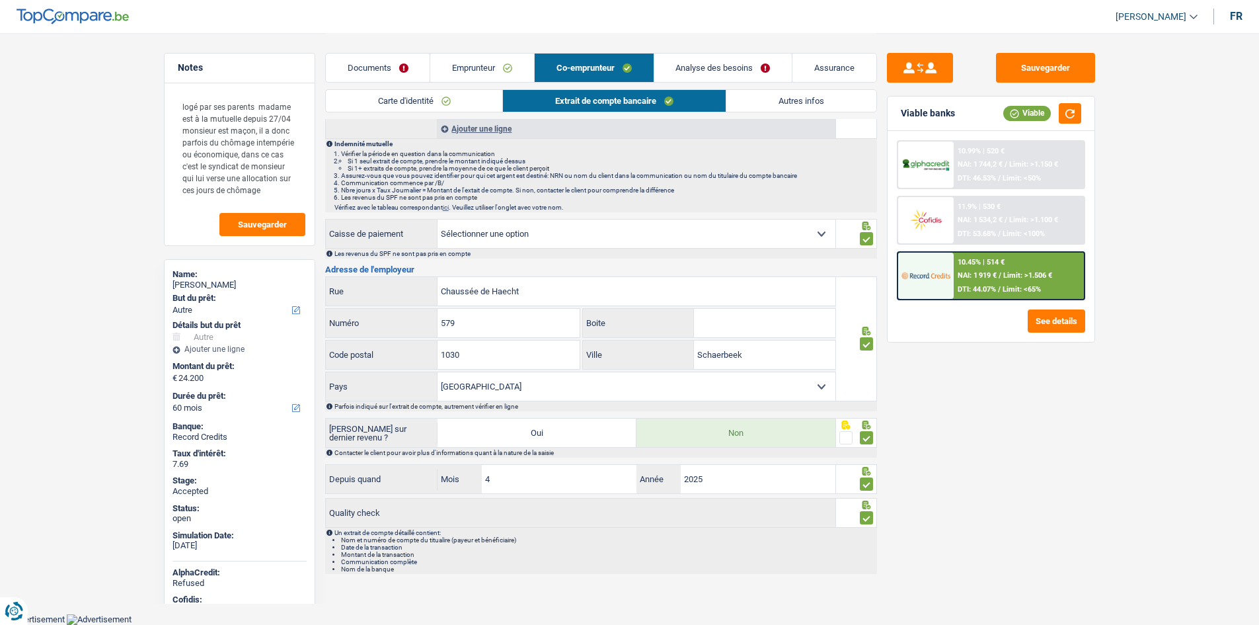
scroll to position [133, 0]
click at [763, 106] on link "Autres infos" at bounding box center [801, 101] width 150 height 22
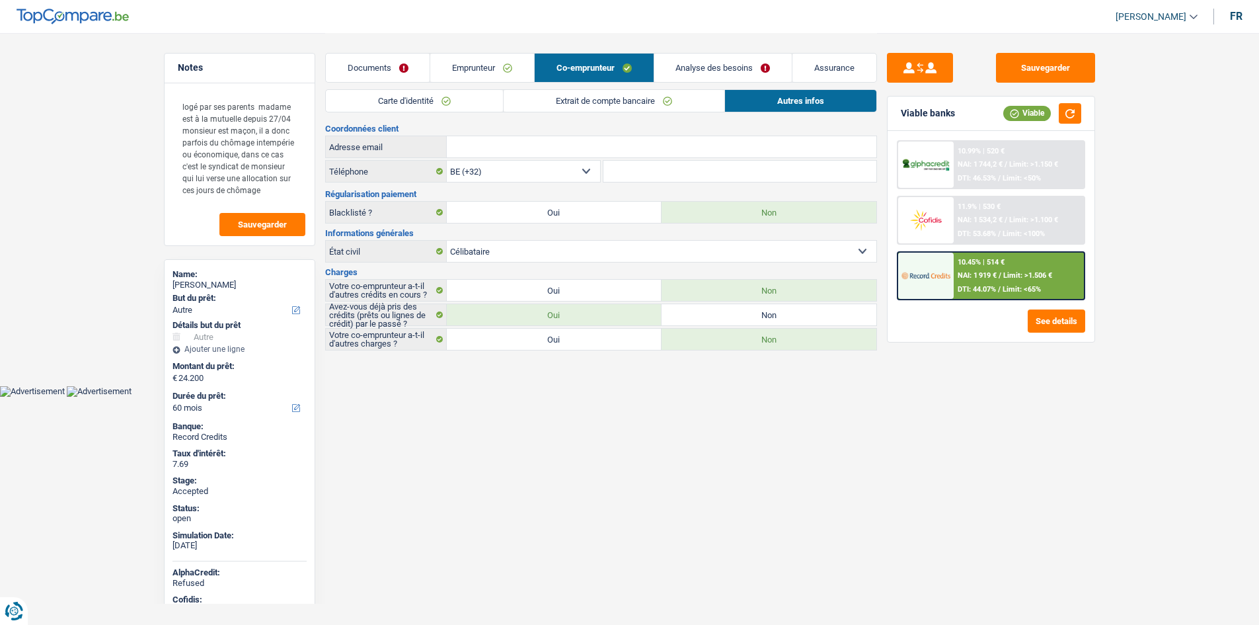
scroll to position [0, 0]
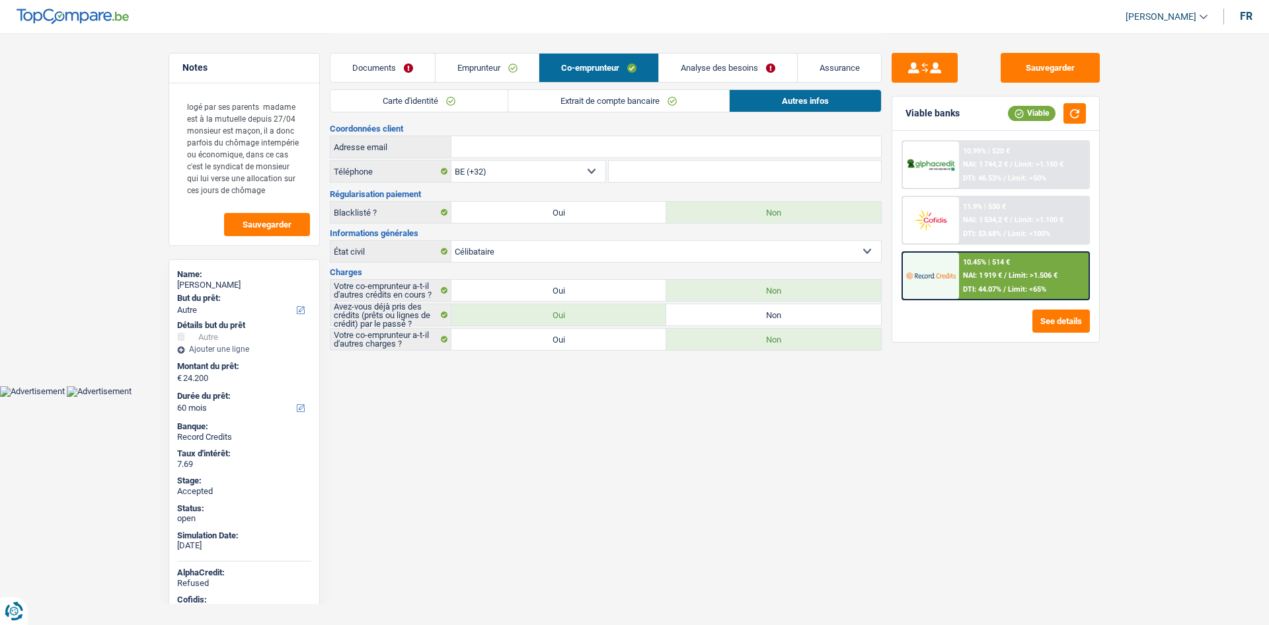
click at [471, 100] on link "Carte d'identité" at bounding box center [418, 101] width 177 height 22
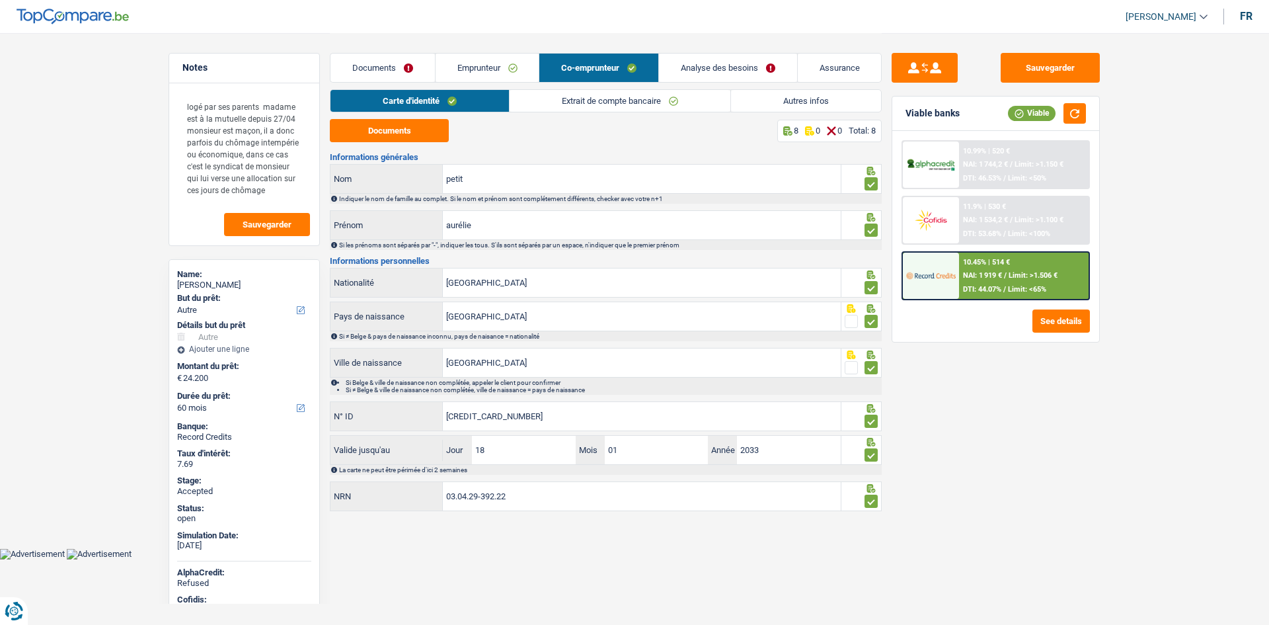
click at [626, 104] on link "Extrait de compte bancaire" at bounding box center [620, 101] width 221 height 22
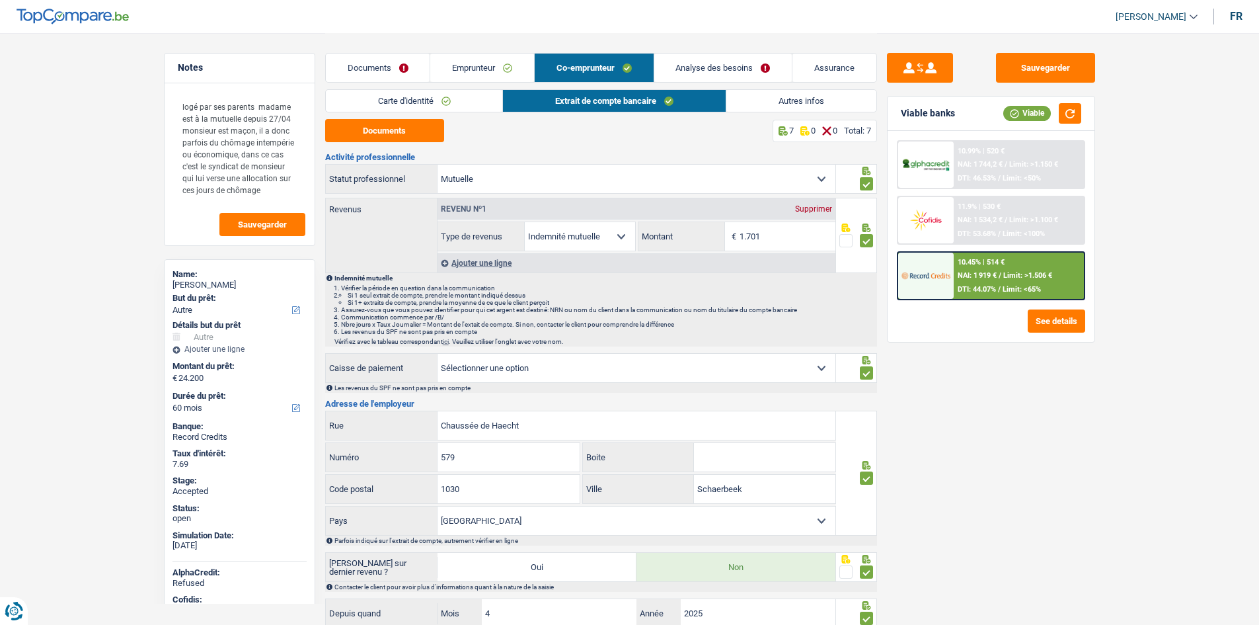
click at [1083, 463] on div "Sauvegarder Viable banks Viable 10.99% | 520 € NAI: 1 744,2 € / Limit: >1.150 €…" at bounding box center [991, 328] width 228 height 551
click at [527, 73] on link "Emprunteur" at bounding box center [482, 68] width 104 height 28
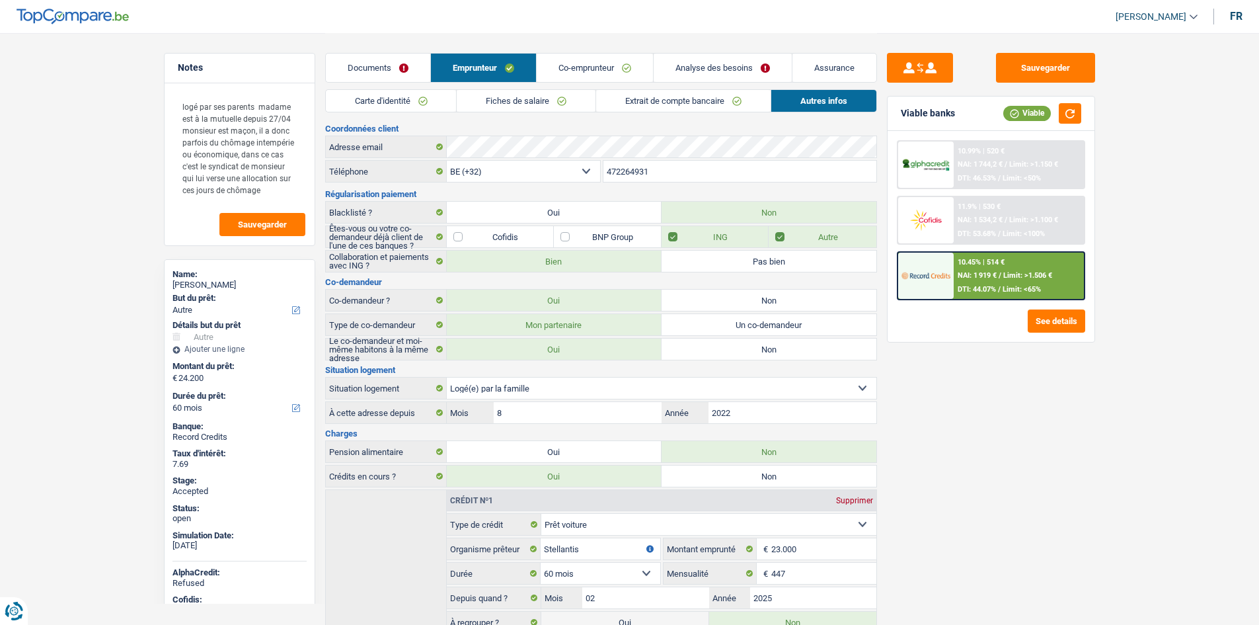
click at [561, 101] on link "Fiches de salaire" at bounding box center [526, 101] width 139 height 22
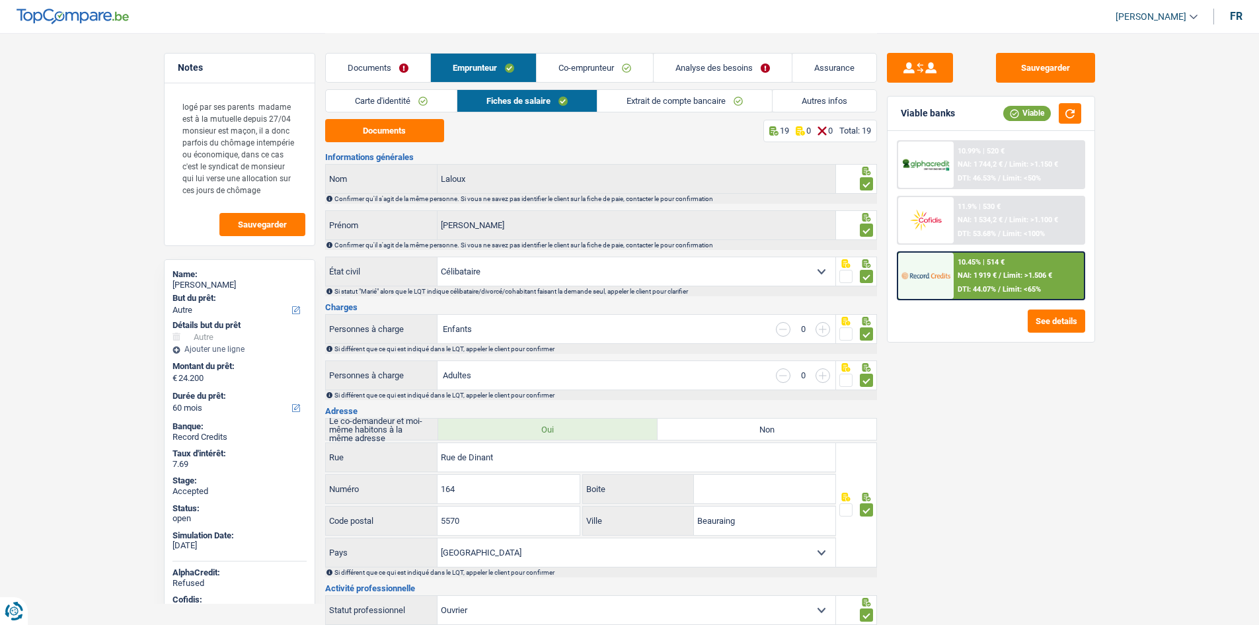
click at [644, 106] on link "Extrait de compte bancaire" at bounding box center [684, 101] width 174 height 22
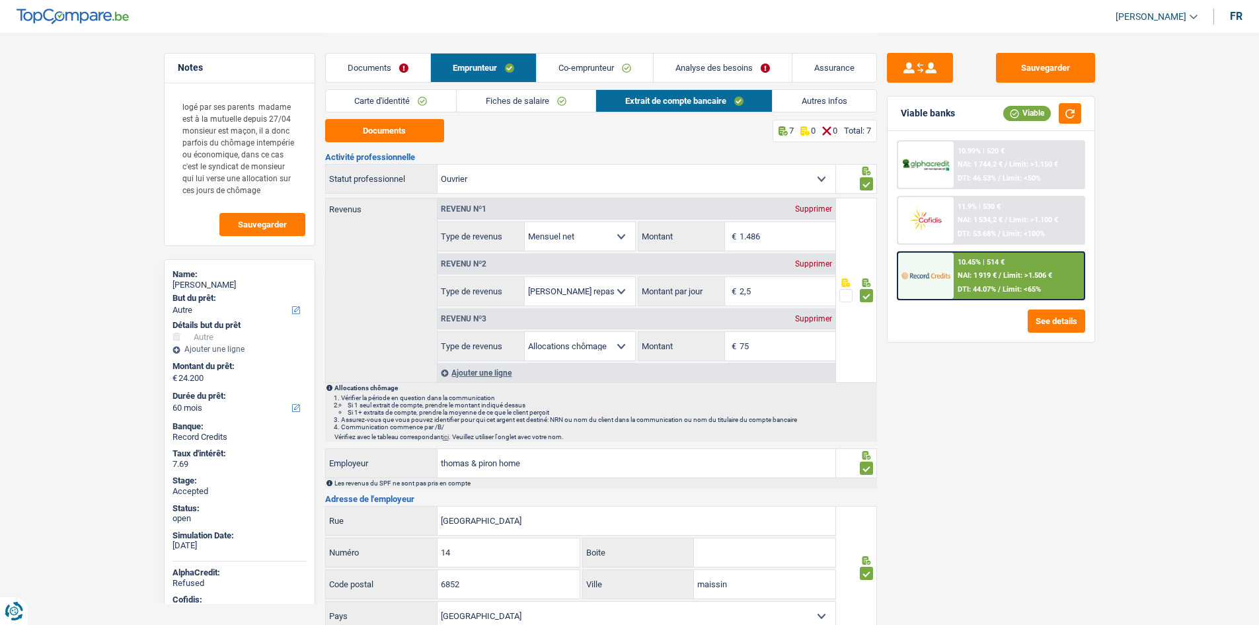
click at [958, 475] on div "Sauvegarder Viable banks Viable 10.99% | 520 € NAI: 1 744,2 € / Limit: >1.150 €…" at bounding box center [991, 328] width 228 height 551
click at [997, 458] on div "Sauvegarder Viable banks Viable 10.99% | 520 € NAI: 1 744,2 € / Limit: >1.150 €…" at bounding box center [991, 328] width 228 height 551
click at [1037, 457] on div "Sauvegarder Viable banks Viable 10.99% | 520 € NAI: 1 744,2 € / Limit: >1.150 €…" at bounding box center [991, 328] width 228 height 551
click at [1071, 451] on div "Sauvegarder Viable banks Viable 10.99% | 520 € NAI: 1 744,2 € / Limit: >1.150 €…" at bounding box center [991, 328] width 228 height 551
click at [1126, 275] on main "Notes logé par ses parents madame est à la mutuelle depuis 27/04 monsieur est m…" at bounding box center [629, 421] width 1259 height 843
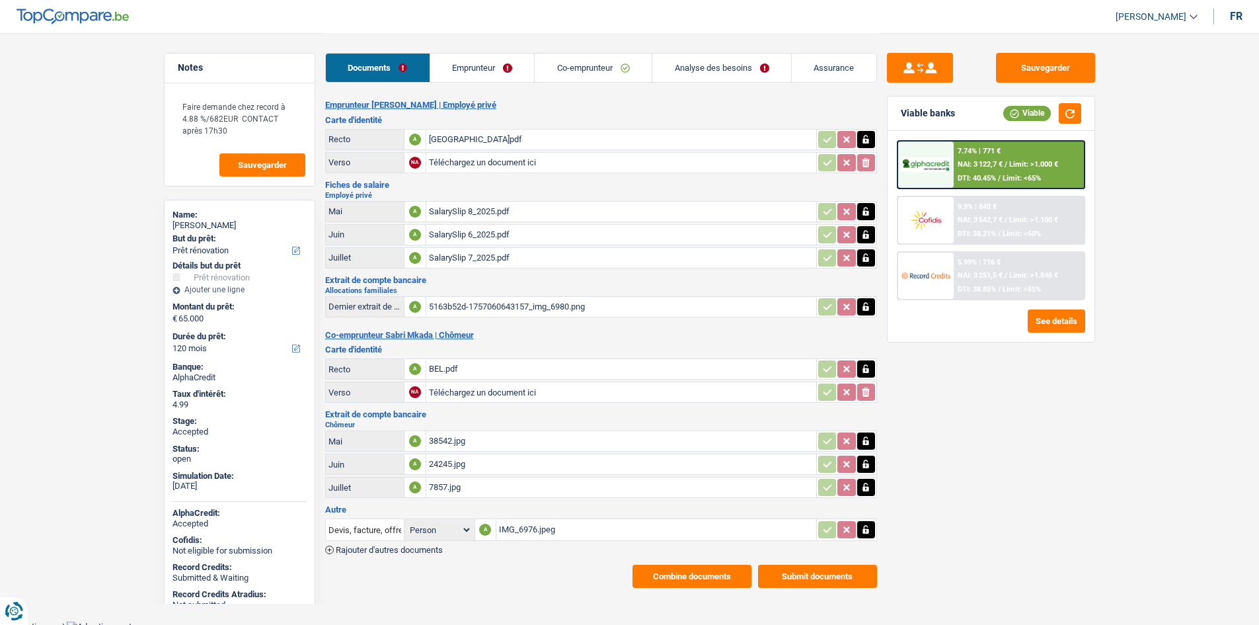
select select "renovation"
select select "120"
drag, startPoint x: 473, startPoint y: 64, endPoint x: 456, endPoint y: 74, distance: 19.8
click at [473, 64] on link "Emprunteur" at bounding box center [482, 68] width 104 height 28
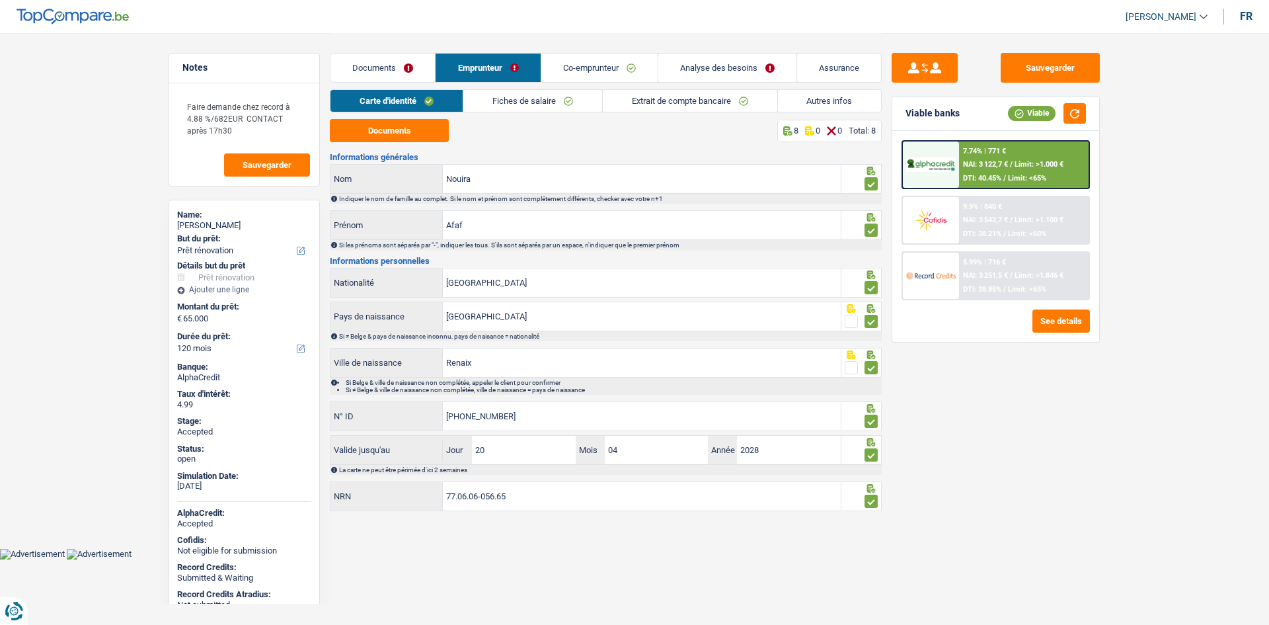
click at [1059, 447] on div "Sauvegarder Viable banks Viable 7.74% | 771 € NAI: 3 122,7 € / Limit: >1.000 € …" at bounding box center [996, 328] width 228 height 551
click at [530, 98] on link "Fiches de salaire" at bounding box center [532, 101] width 139 height 22
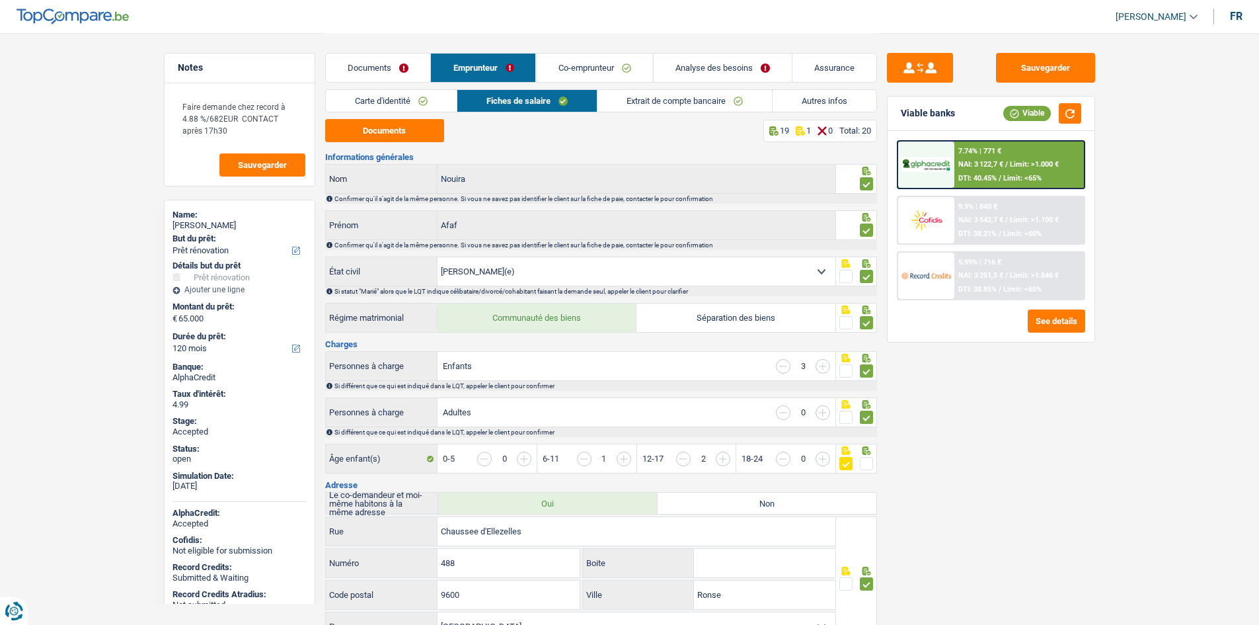
click at [1003, 443] on div "Sauvegarder Viable banks Viable 7.74% | 771 € NAI: 3 122,7 € / Limit: >1.000 € …" at bounding box center [991, 328] width 228 height 551
